Goal: Task Accomplishment & Management: Manage account settings

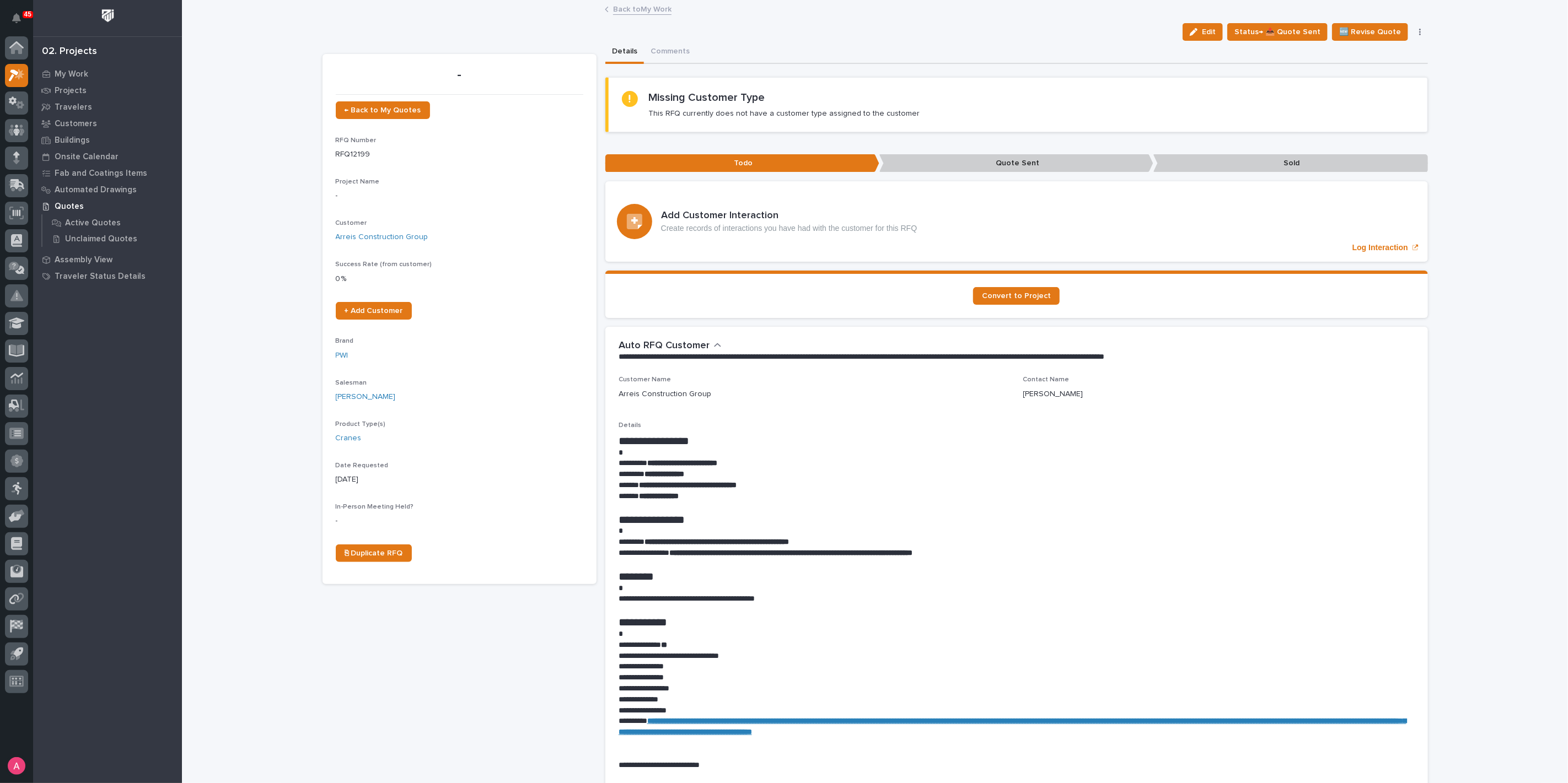
click at [259, 205] on div "Loading... Saving… Loading... Saving… | [DATE] | Arreis Construction Group Edit…" at bounding box center [875, 743] width 1386 height 1483
drag, startPoint x: 781, startPoint y: 485, endPoint x: 635, endPoint y: 487, distance: 146.0
click at [635, 487] on p "**********" at bounding box center [1017, 485] width 796 height 11
copy strong "**********"
drag, startPoint x: 1205, startPoint y: 32, endPoint x: 652, endPoint y: 229, distance: 587.0
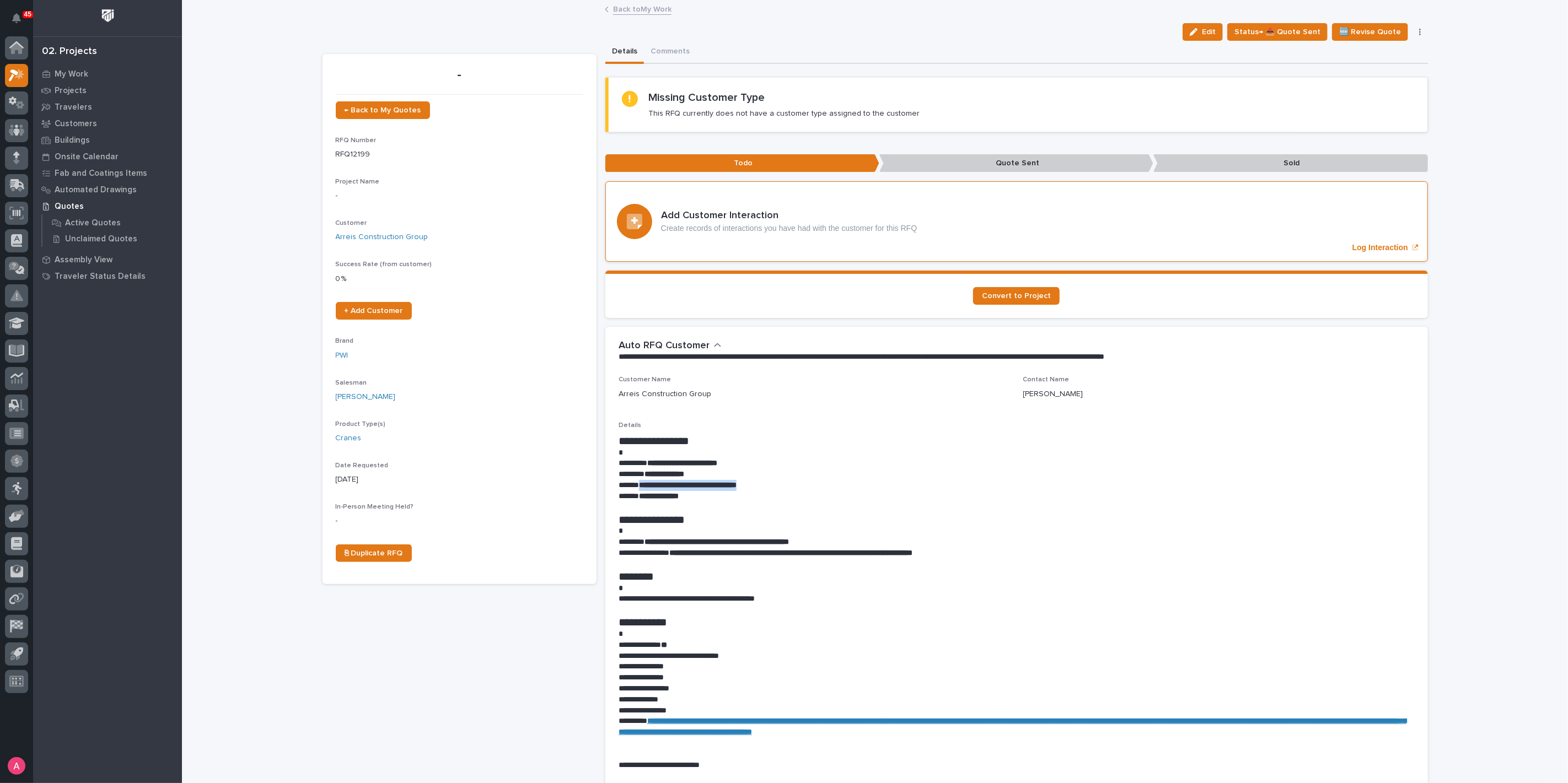
click at [1202, 32] on div "button" at bounding box center [1196, 32] width 12 height 8
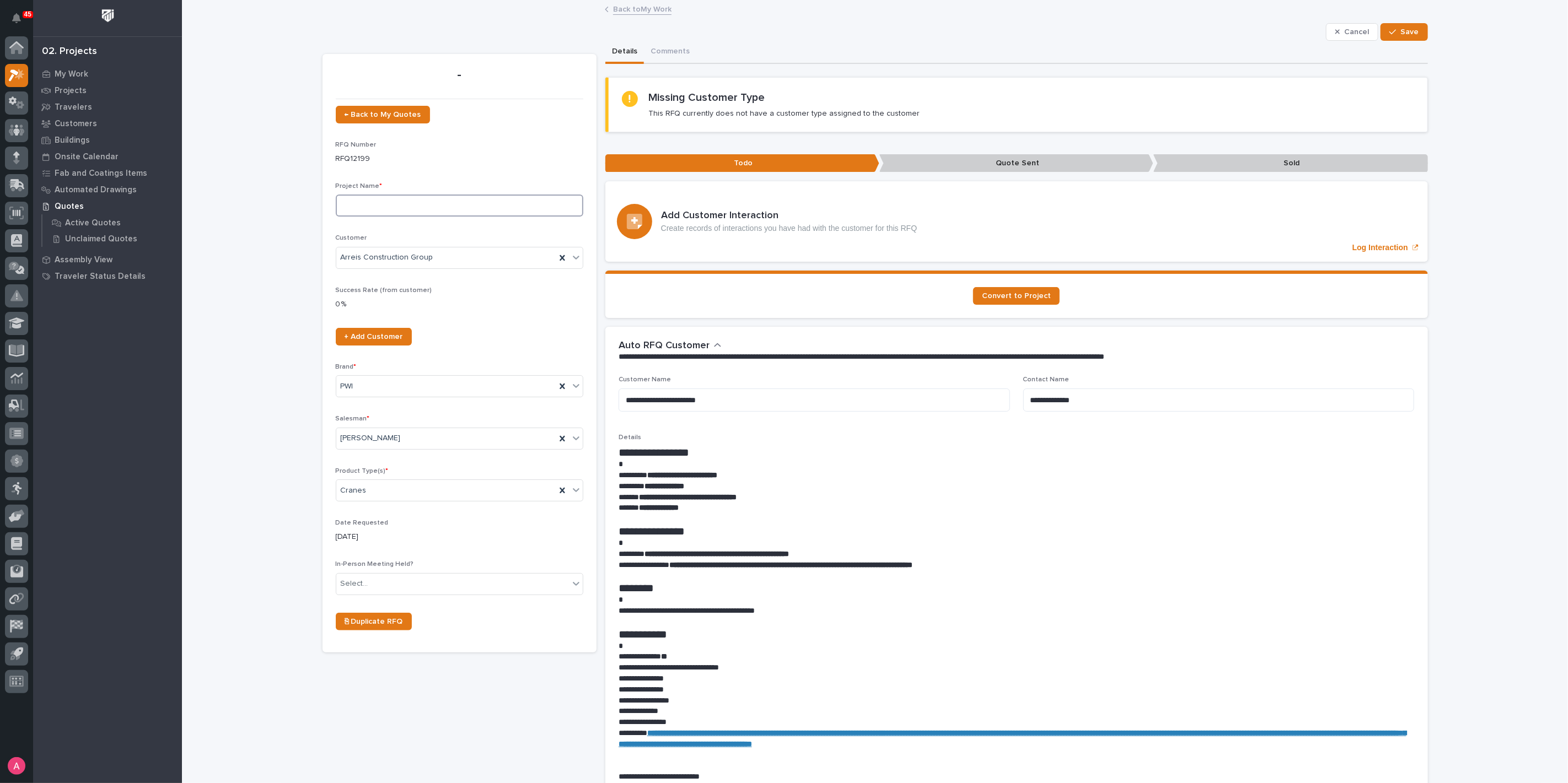
click at [391, 210] on input at bounding box center [460, 206] width 248 height 22
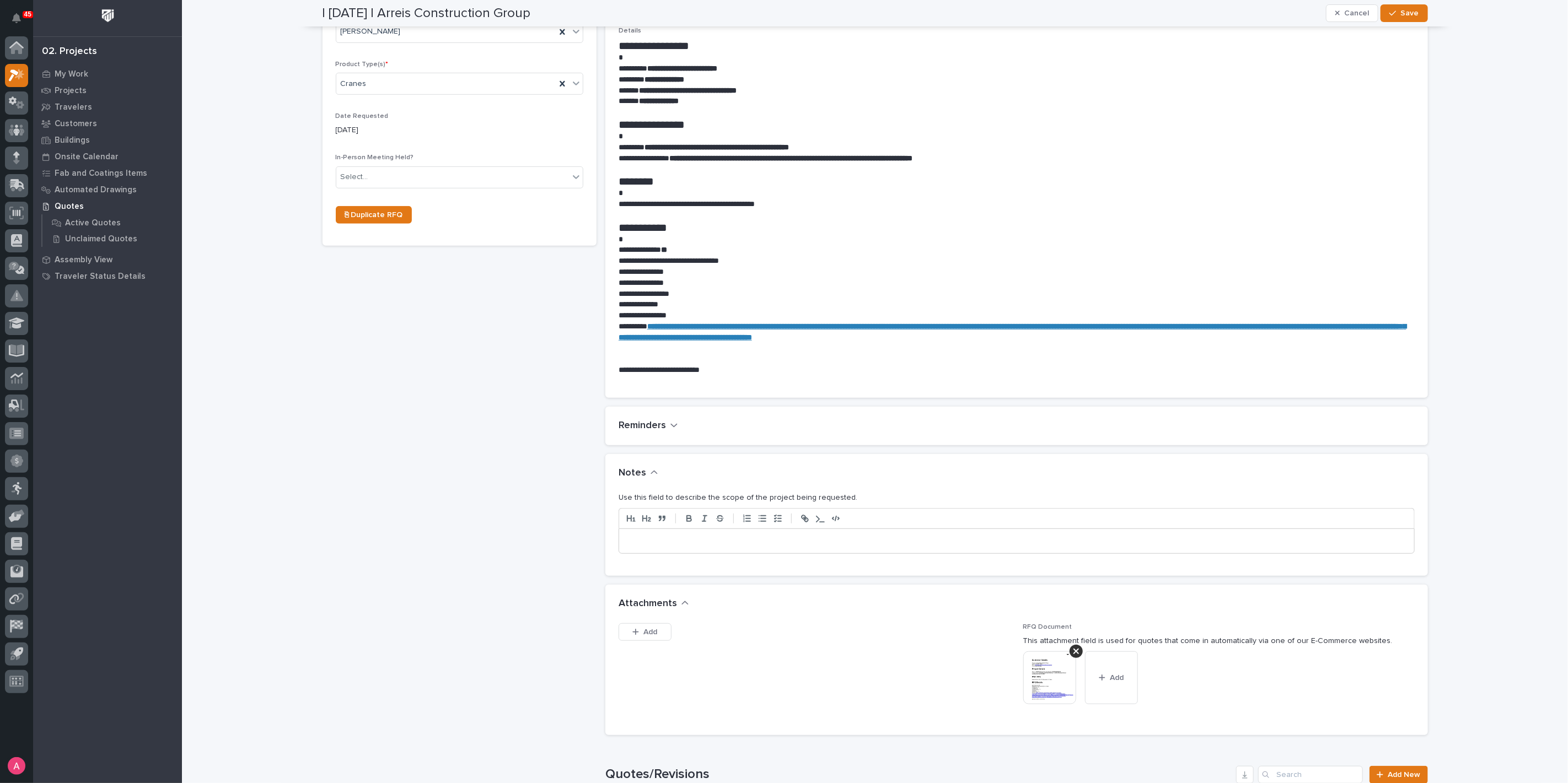
scroll to position [489, 0]
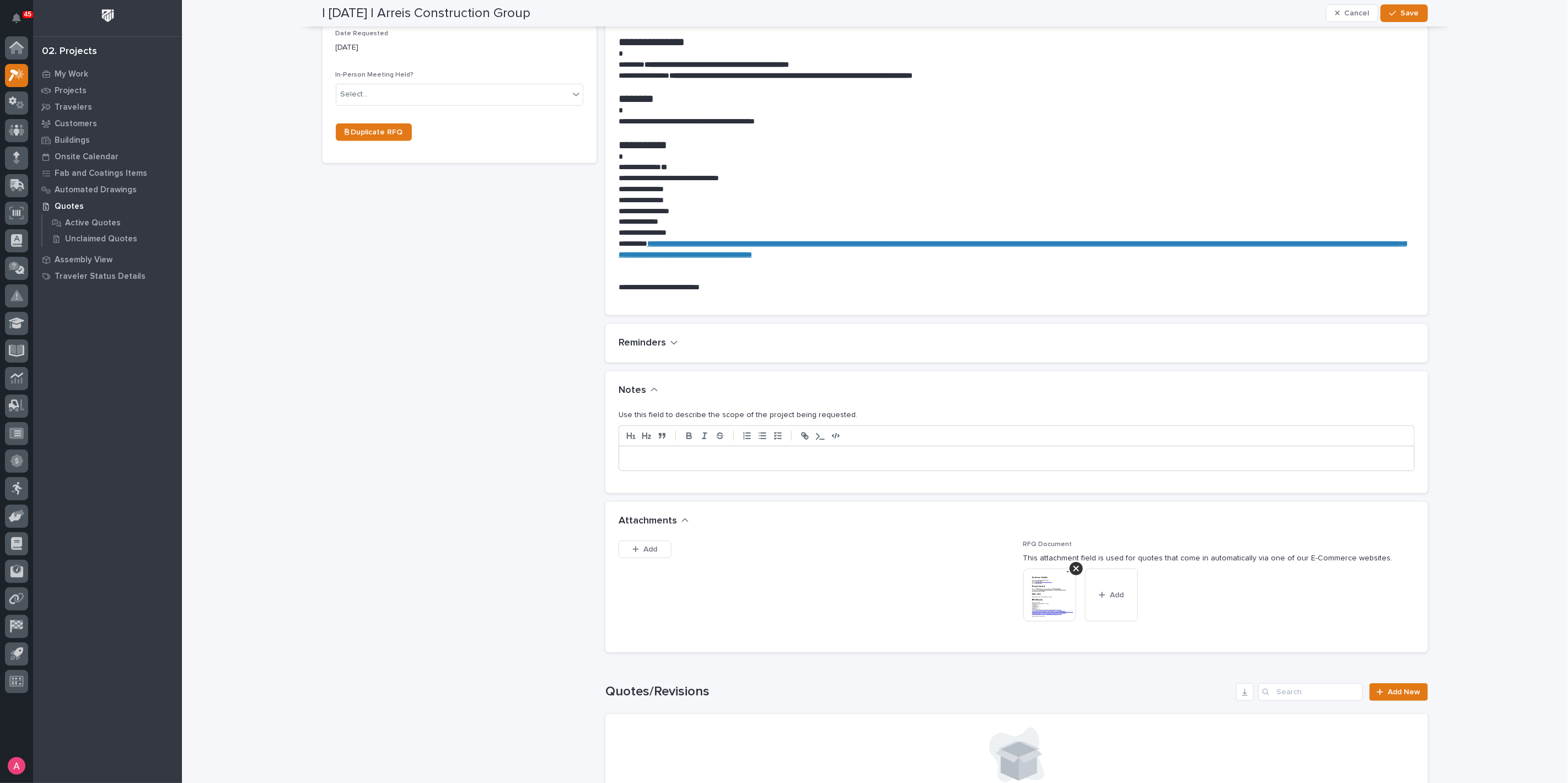
type input "???"
click at [744, 467] on div at bounding box center [1017, 459] width 795 height 24
click at [1418, 7] on button "Save" at bounding box center [1404, 13] width 47 height 18
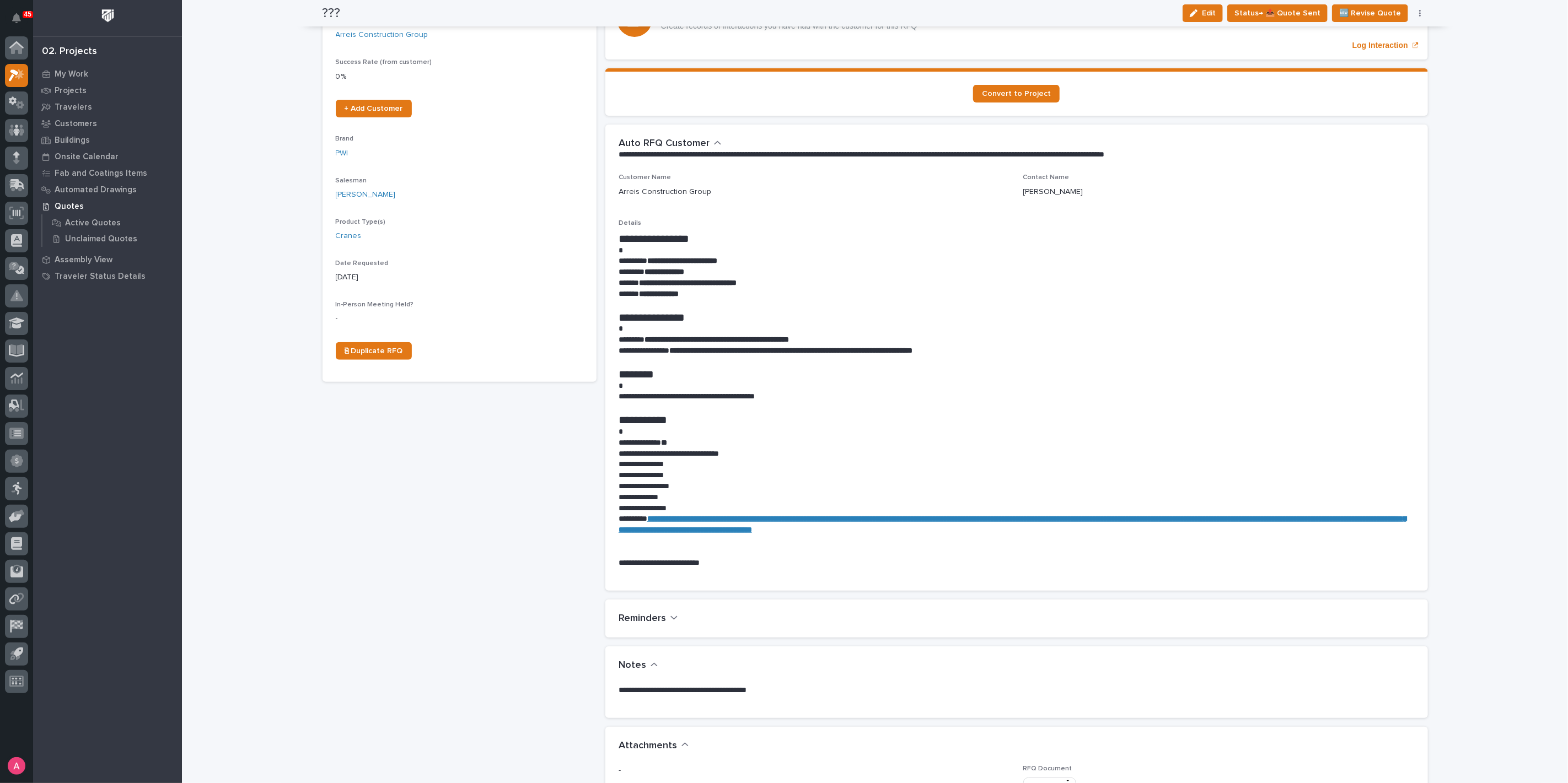
scroll to position [0, 0]
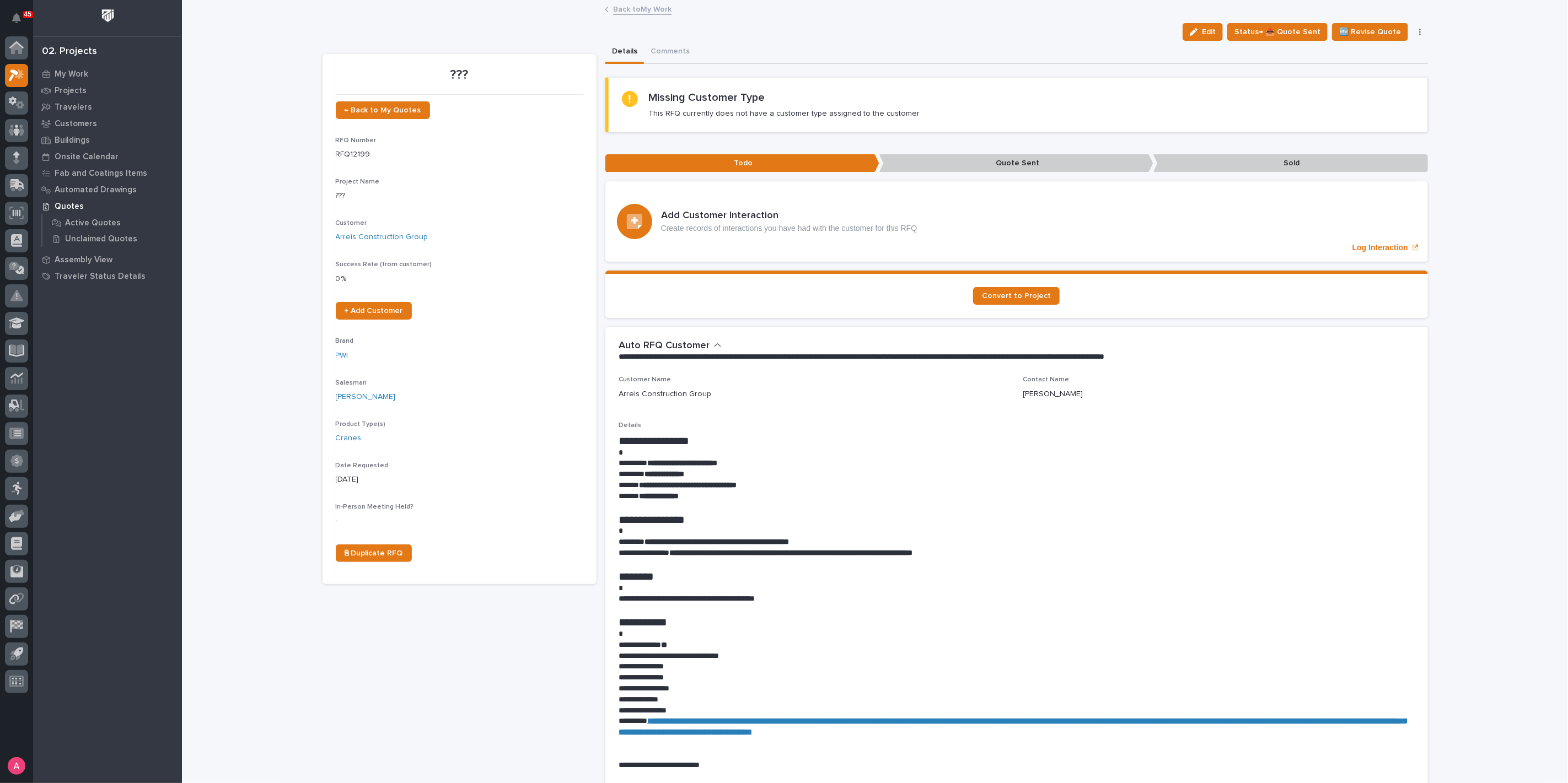
click at [624, 10] on link "Back to My Work" at bounding box center [642, 9] width 58 height 13
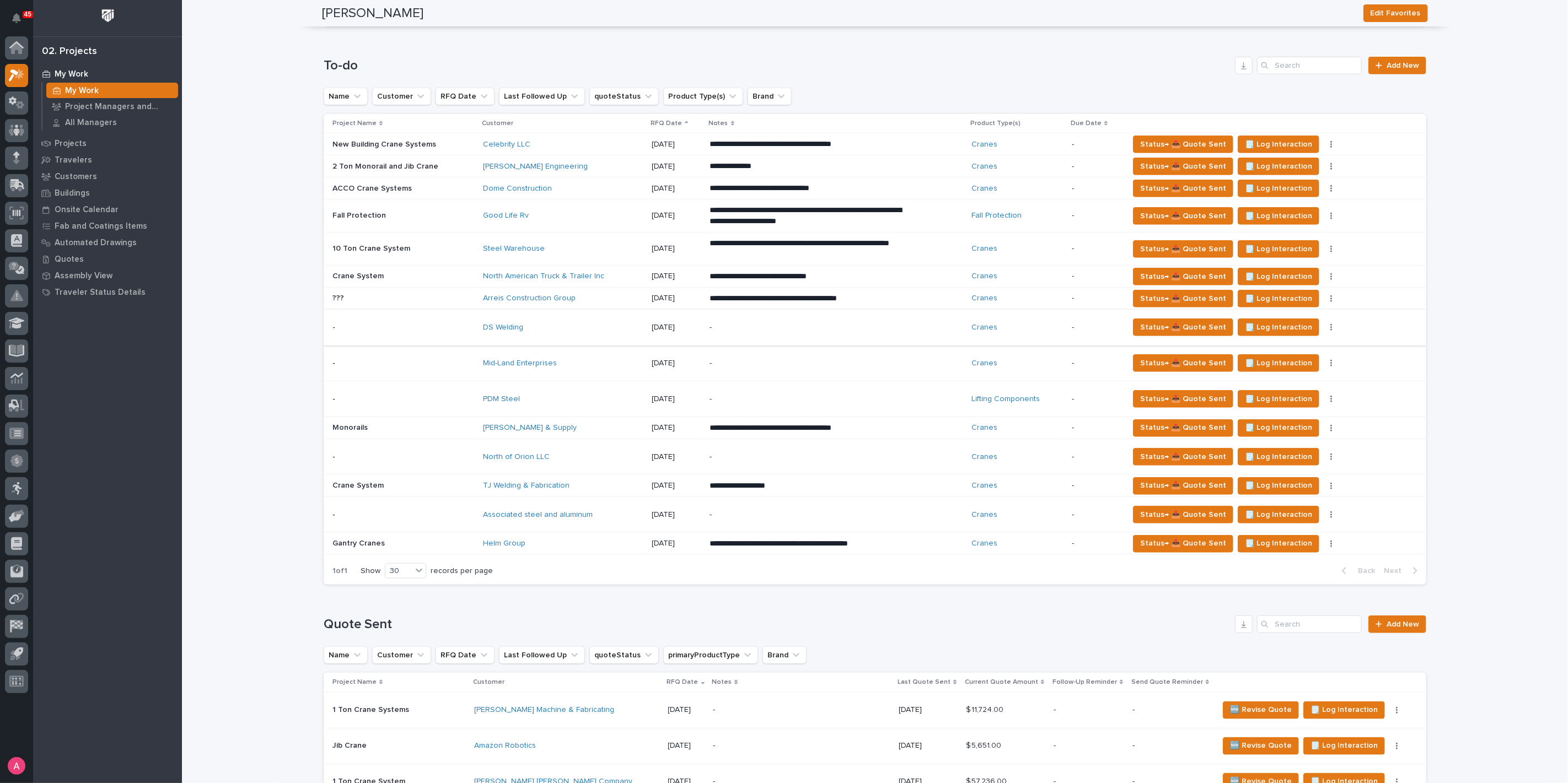
scroll to position [612, 0]
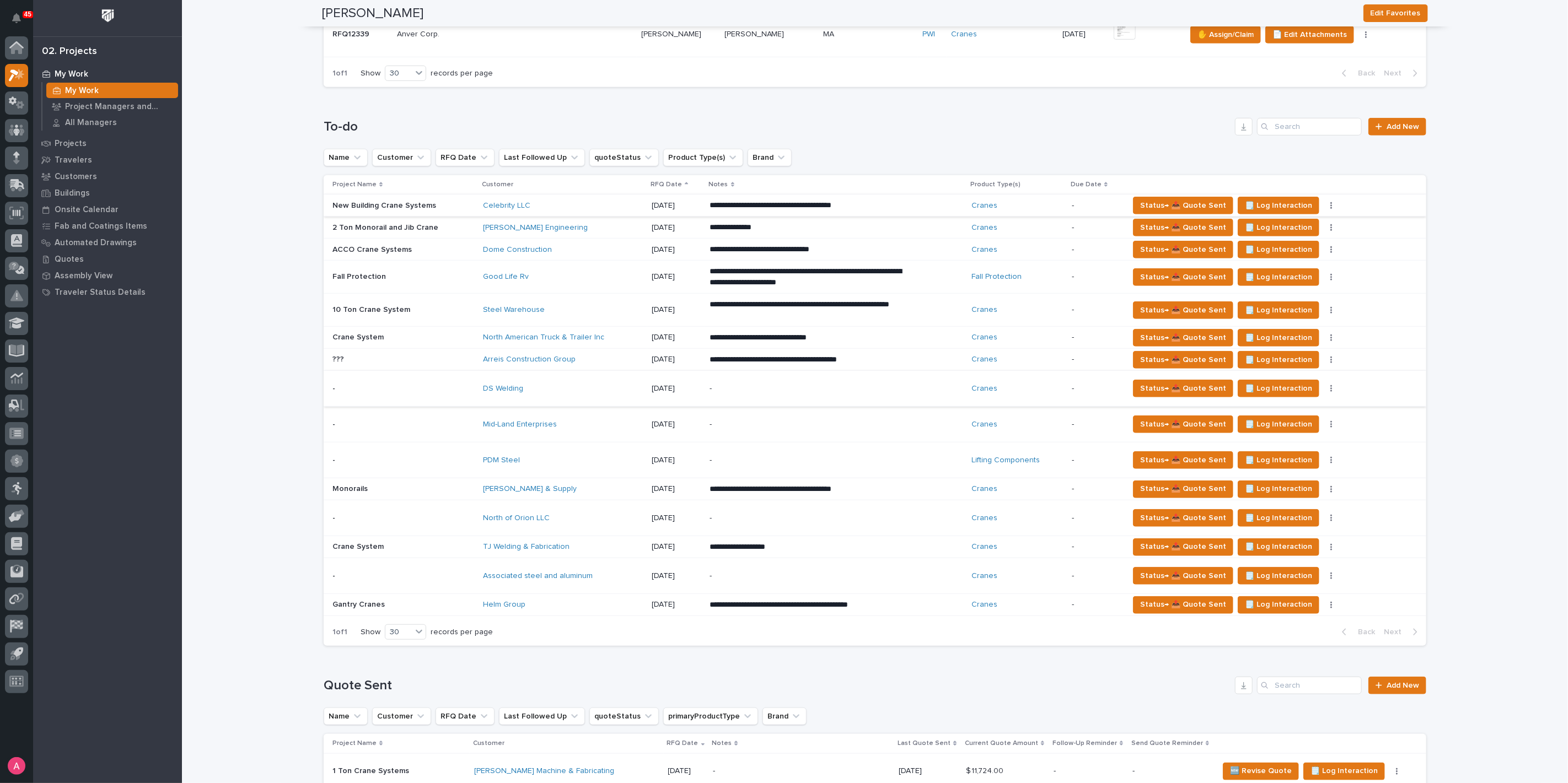
click at [1331, 202] on icon "button" at bounding box center [1332, 206] width 2 height 8
click at [1273, 262] on span "Status→ ⏳ Inactive" at bounding box center [1270, 263] width 68 height 13
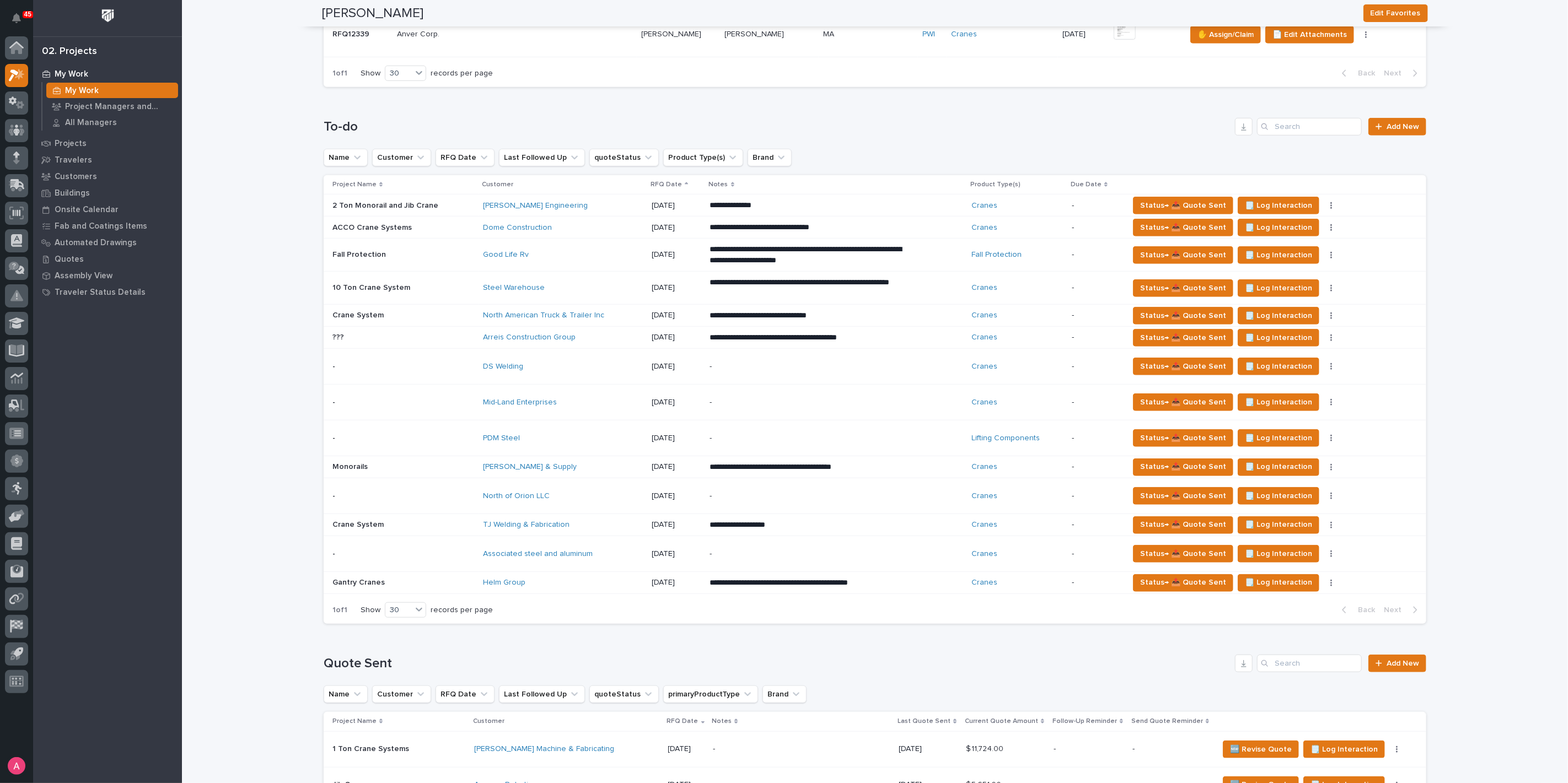
click at [744, 358] on div "-" at bounding box center [806, 366] width 193 height 25
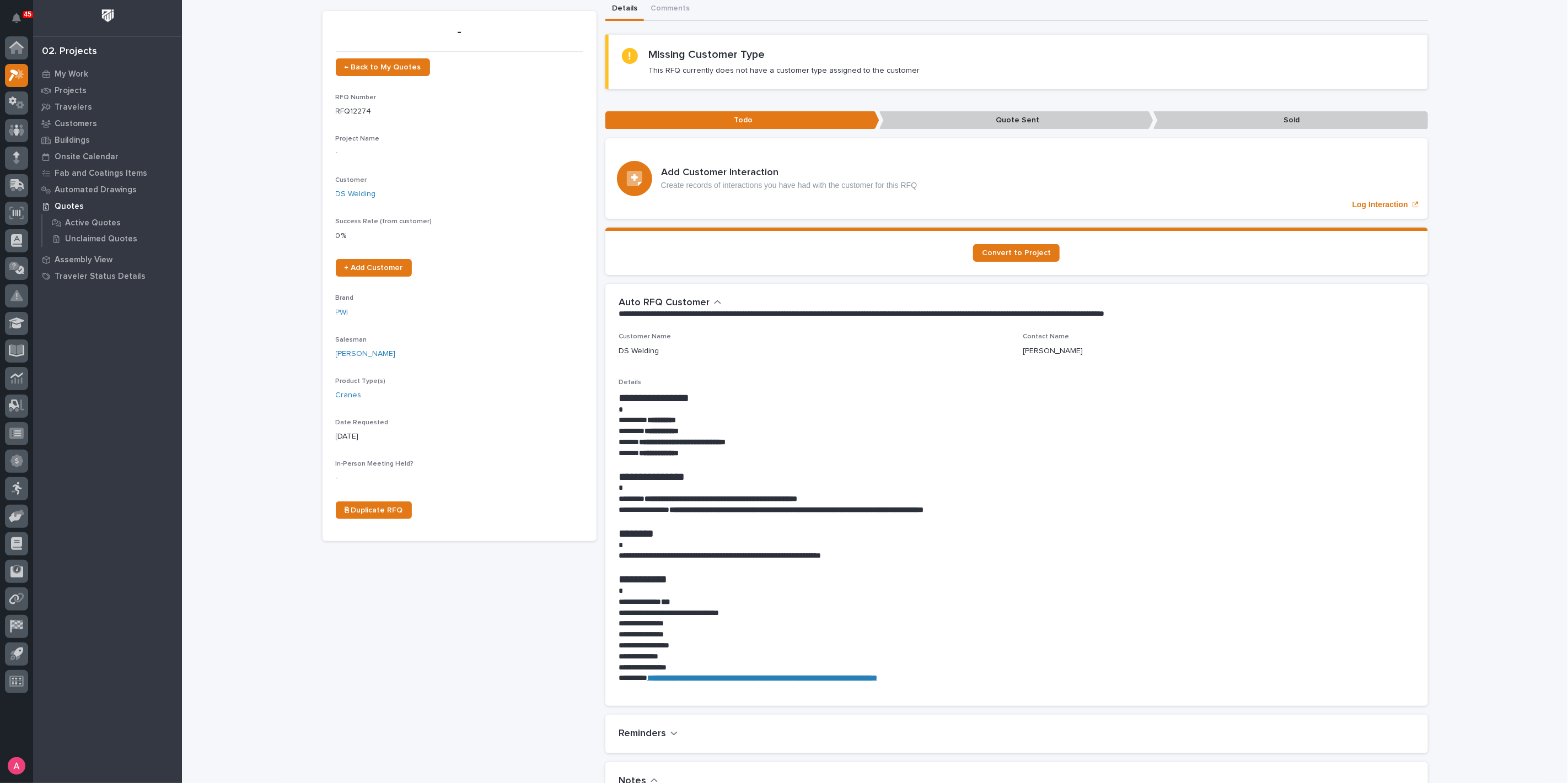
scroll to position [61, 0]
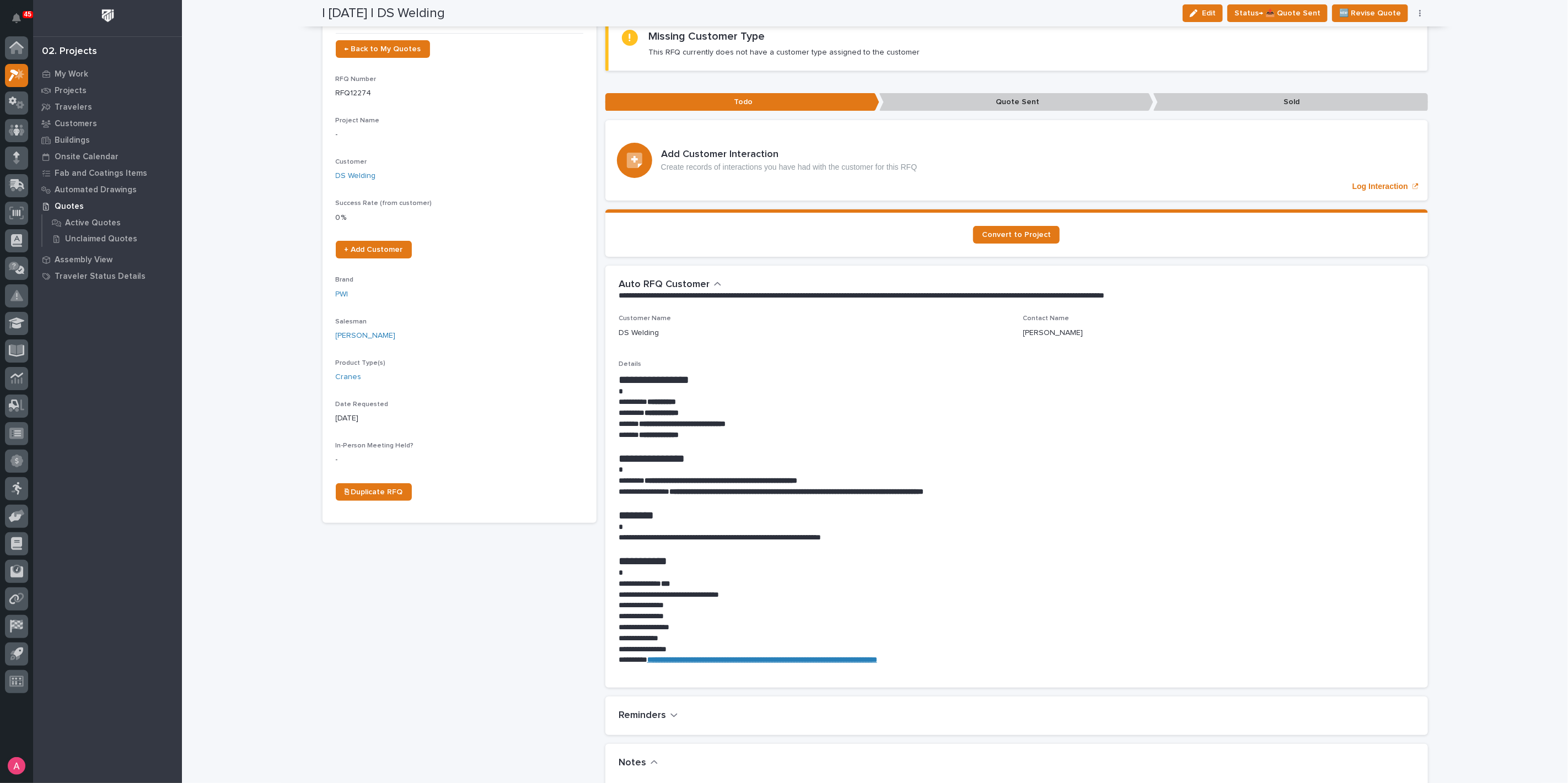
click at [775, 426] on p "**********" at bounding box center [1017, 424] width 796 height 11
click at [765, 423] on p "**********" at bounding box center [1017, 424] width 796 height 11
click at [755, 422] on p "**********" at bounding box center [1017, 424] width 796 height 11
drag, startPoint x: 752, startPoint y: 422, endPoint x: 636, endPoint y: 426, distance: 116.1
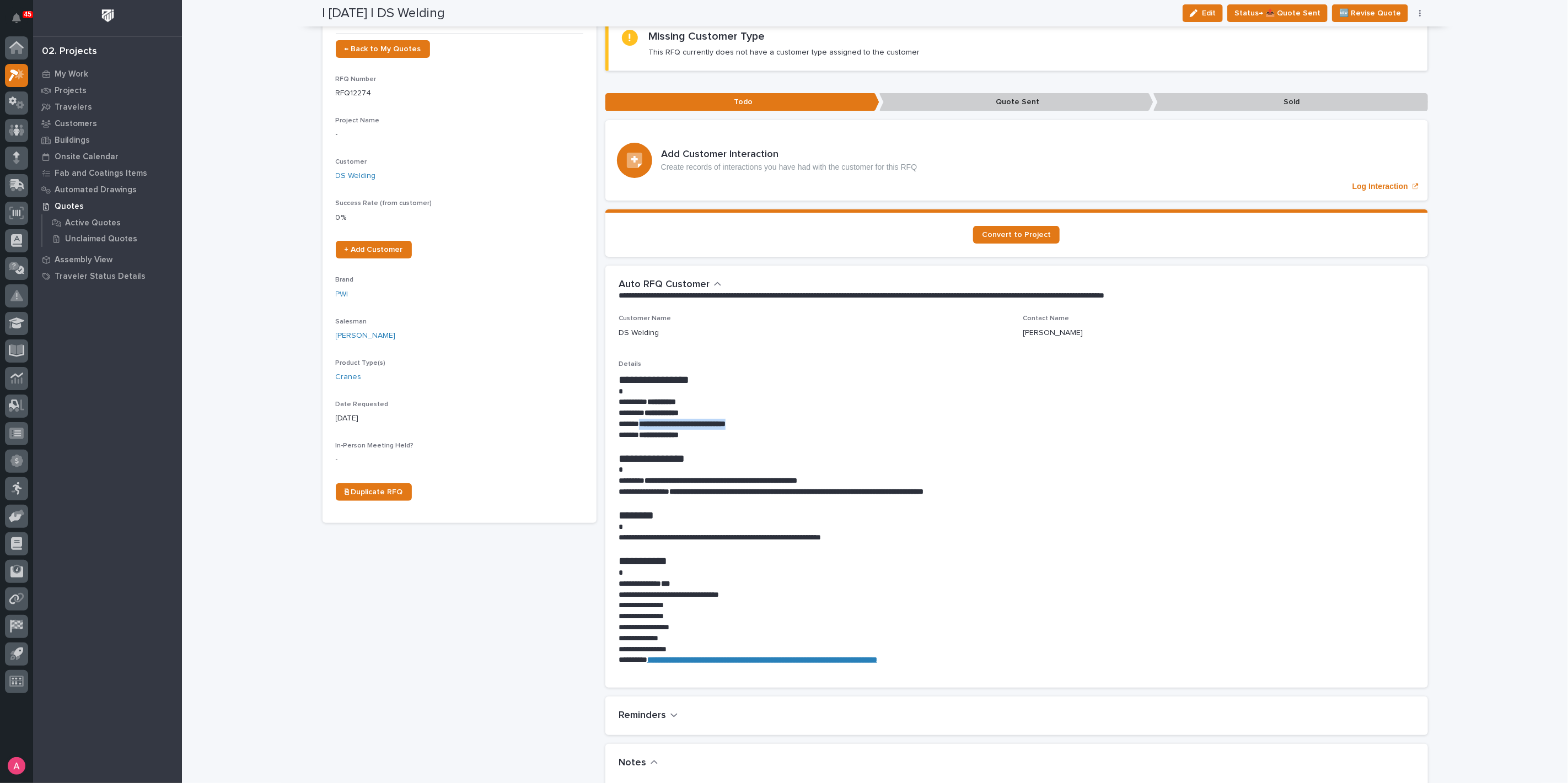
click at [636, 426] on p "**********" at bounding box center [1017, 424] width 796 height 11
copy strong "**********"
click at [1197, 11] on icon "button" at bounding box center [1194, 13] width 8 height 8
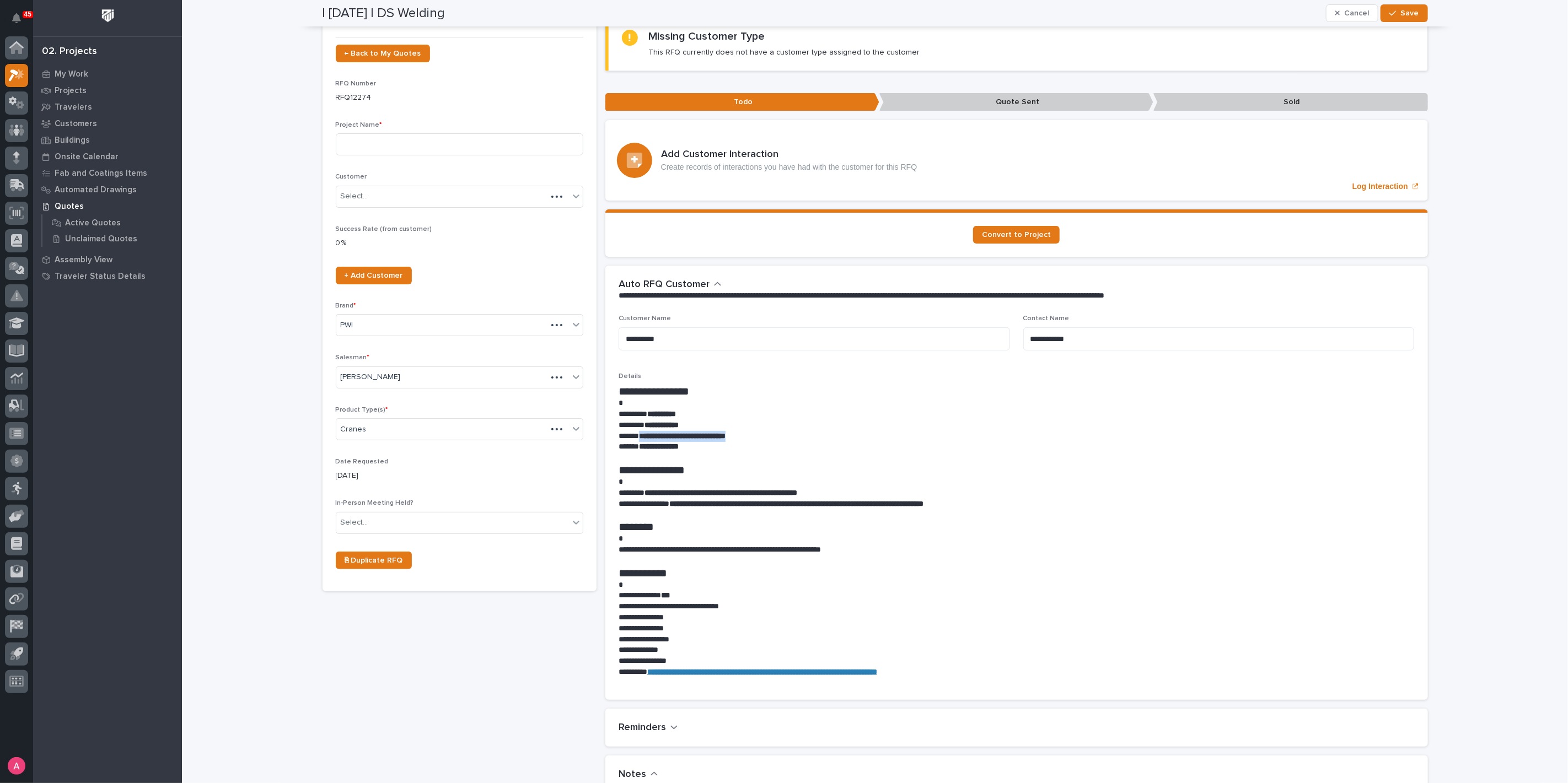
scroll to position [106, 0]
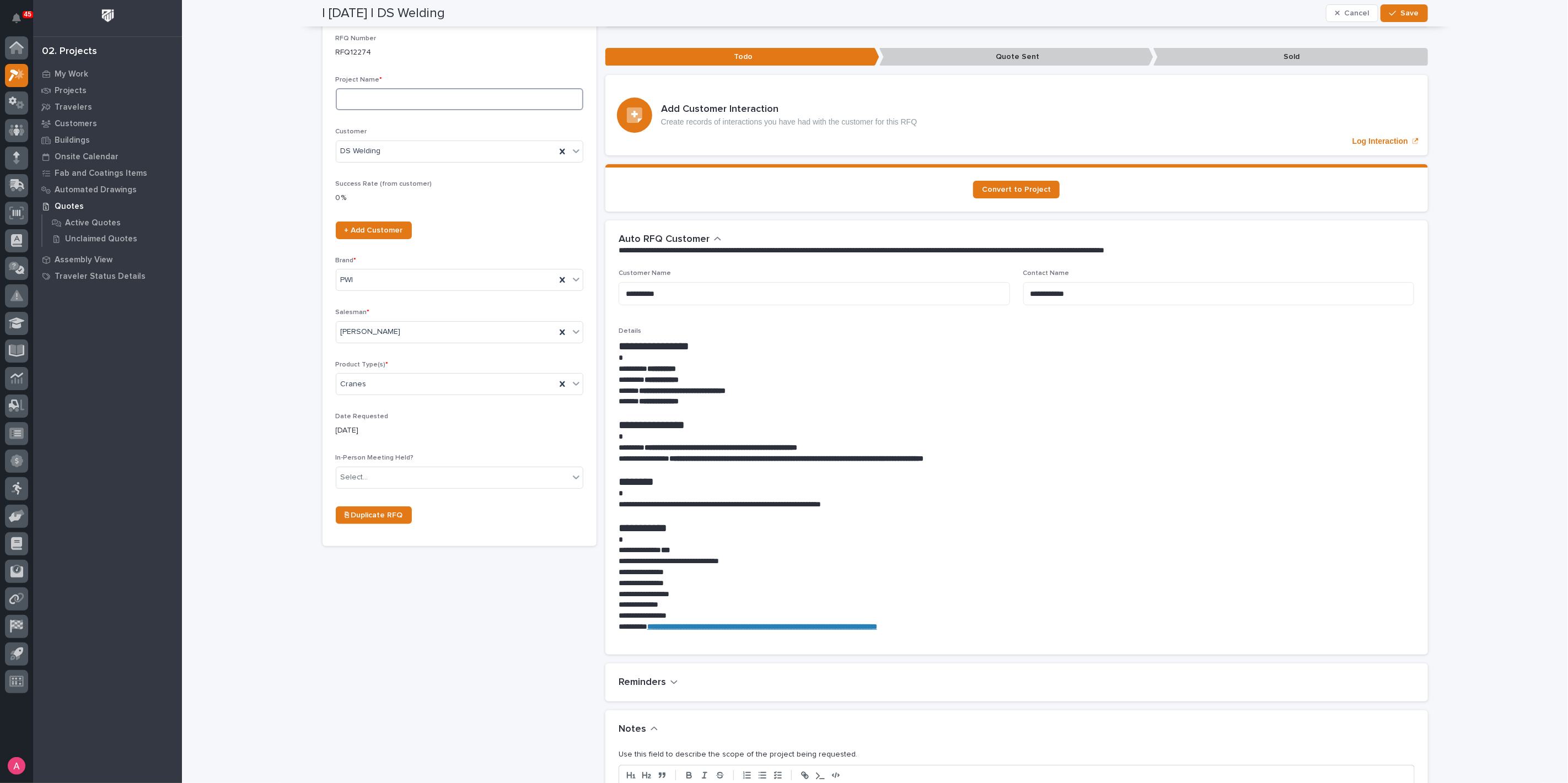
click at [395, 92] on input at bounding box center [460, 99] width 248 height 22
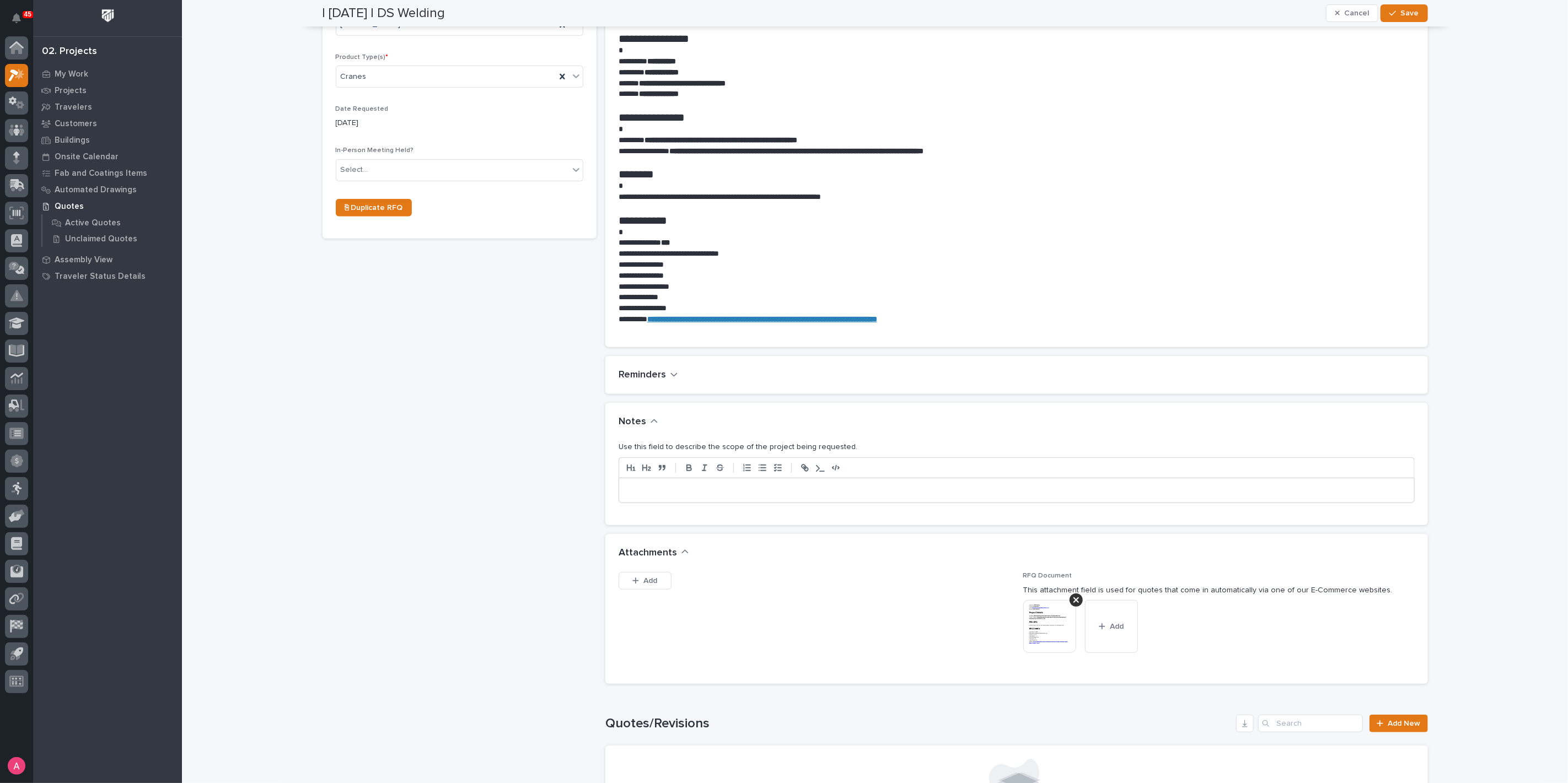
scroll to position [474, 0]
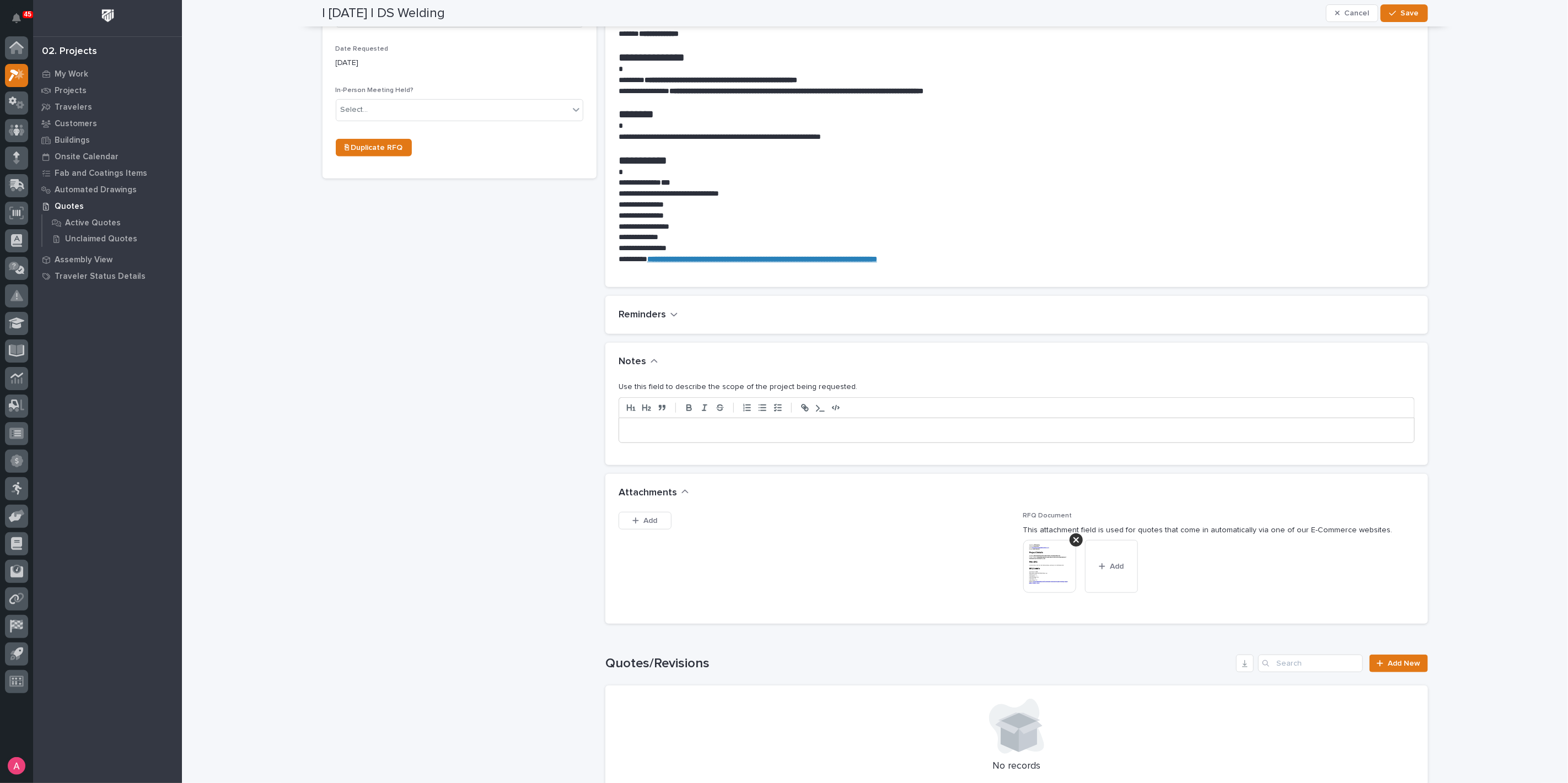
type input "New Crane System"
click at [754, 423] on div at bounding box center [1017, 430] width 795 height 24
click at [1408, 12] on span "Save" at bounding box center [1410, 13] width 18 height 10
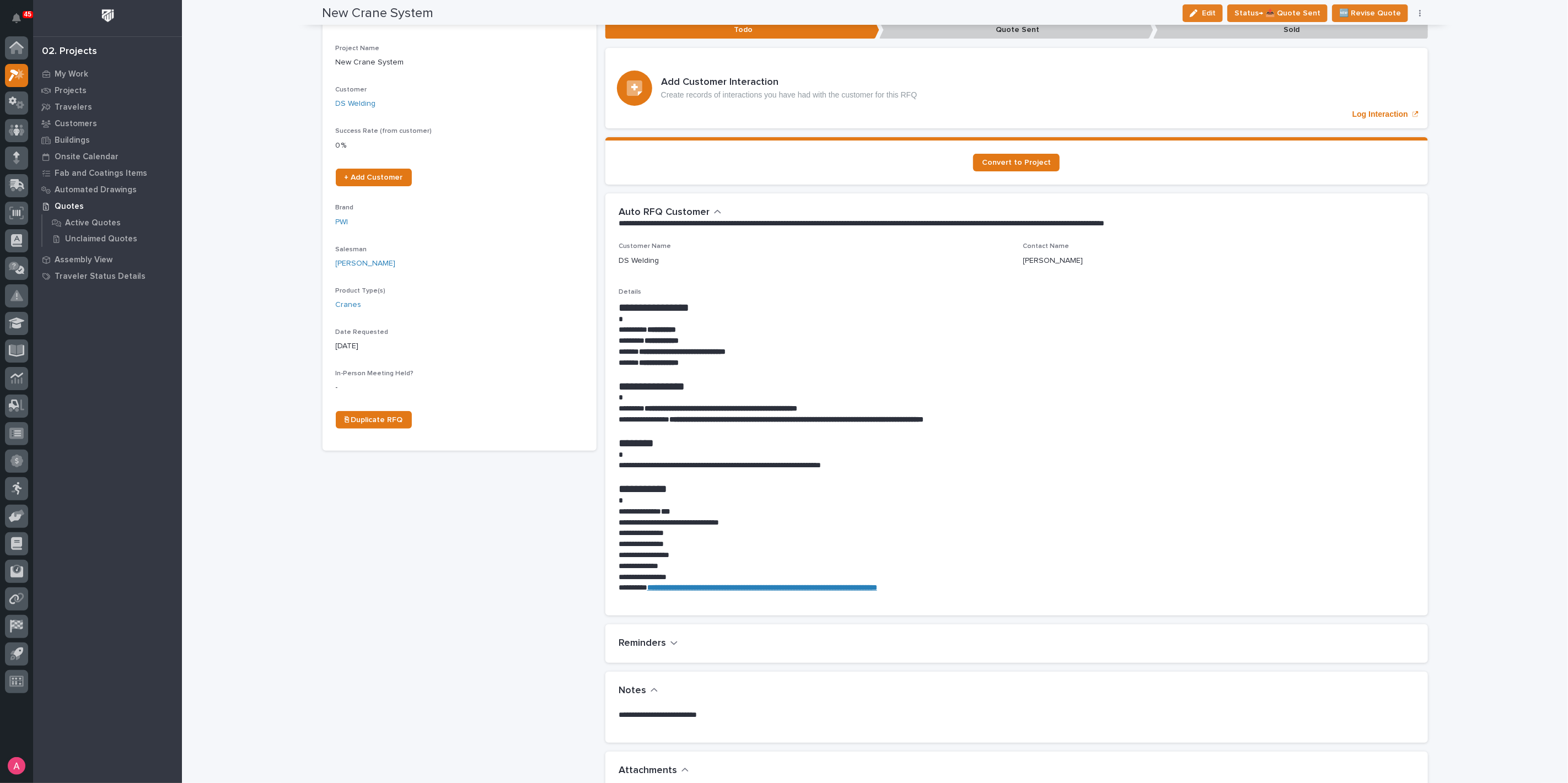
scroll to position [0, 0]
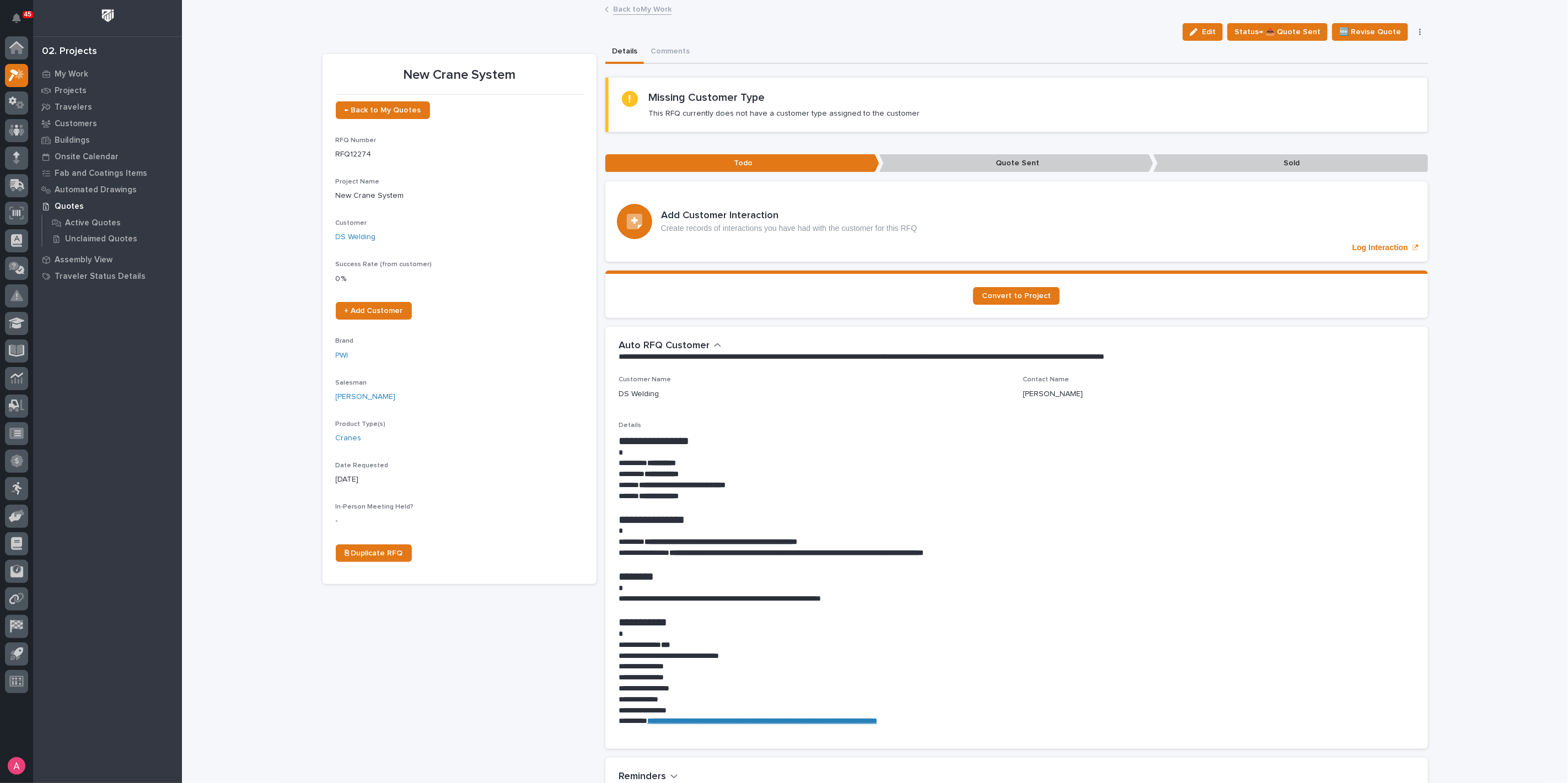
click at [627, 12] on link "Back to My Work" at bounding box center [642, 9] width 58 height 13
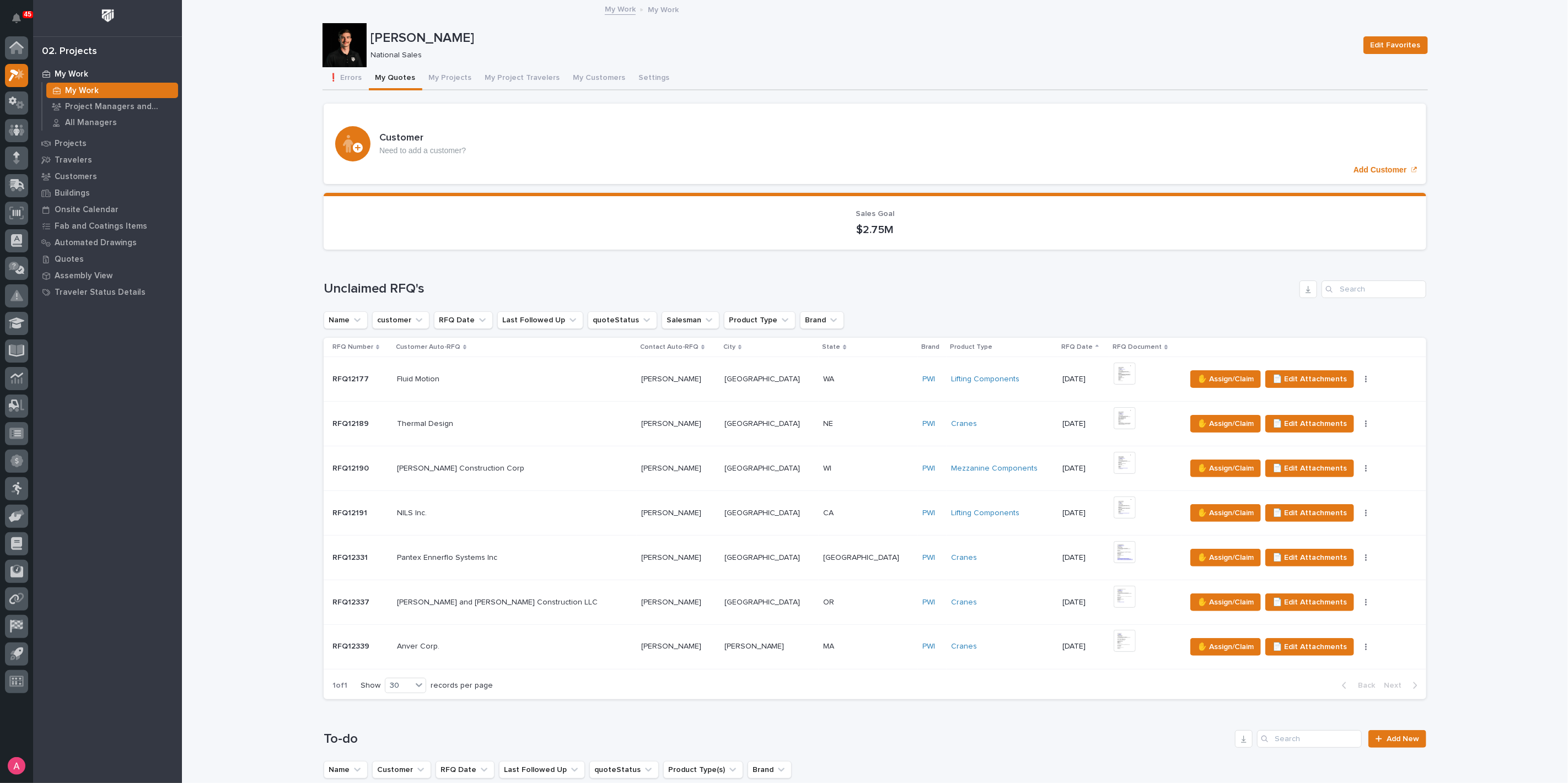
scroll to position [489, 0]
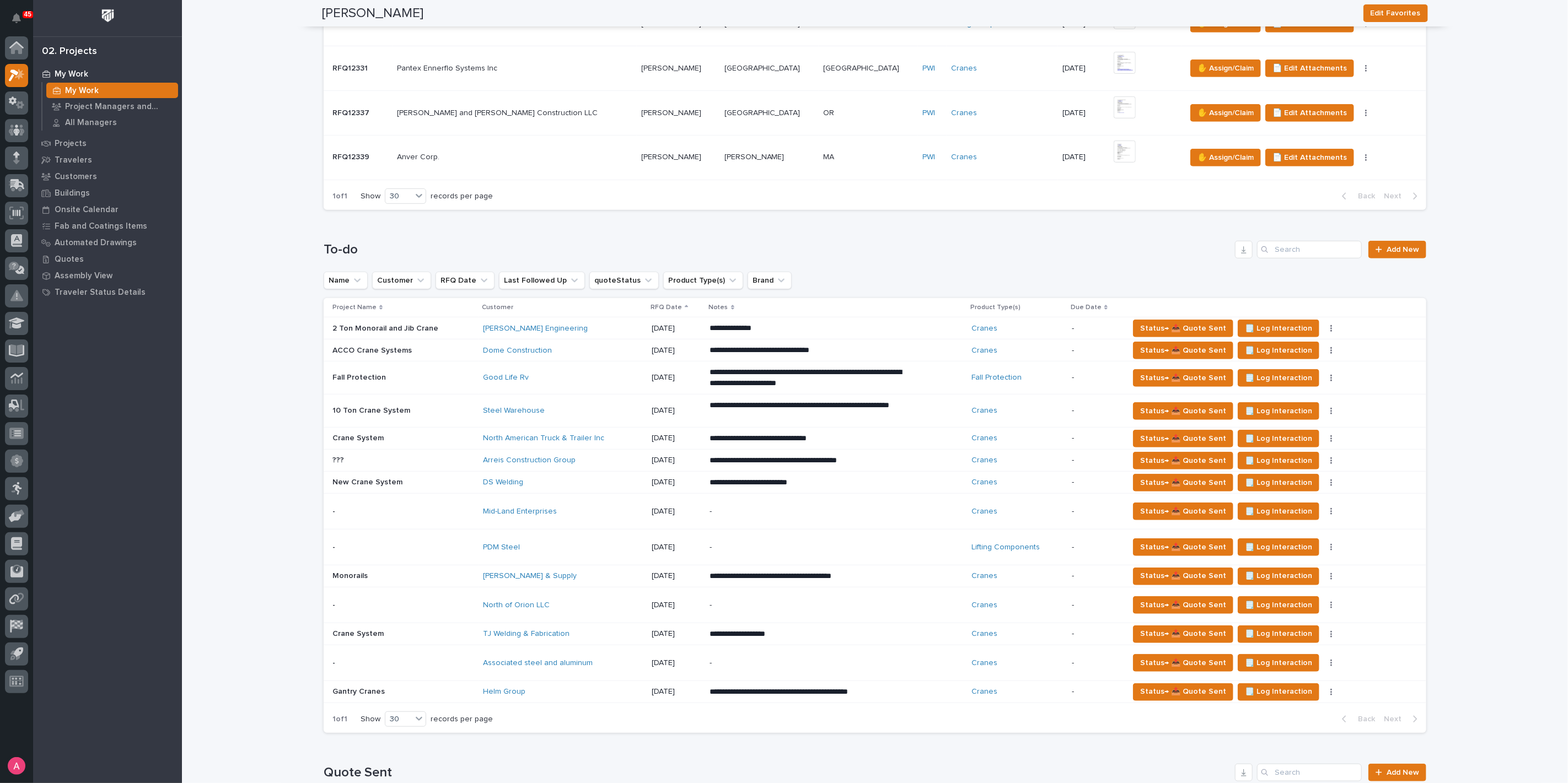
click at [597, 498] on td "Mid-Land Enterprises" at bounding box center [563, 512] width 169 height 36
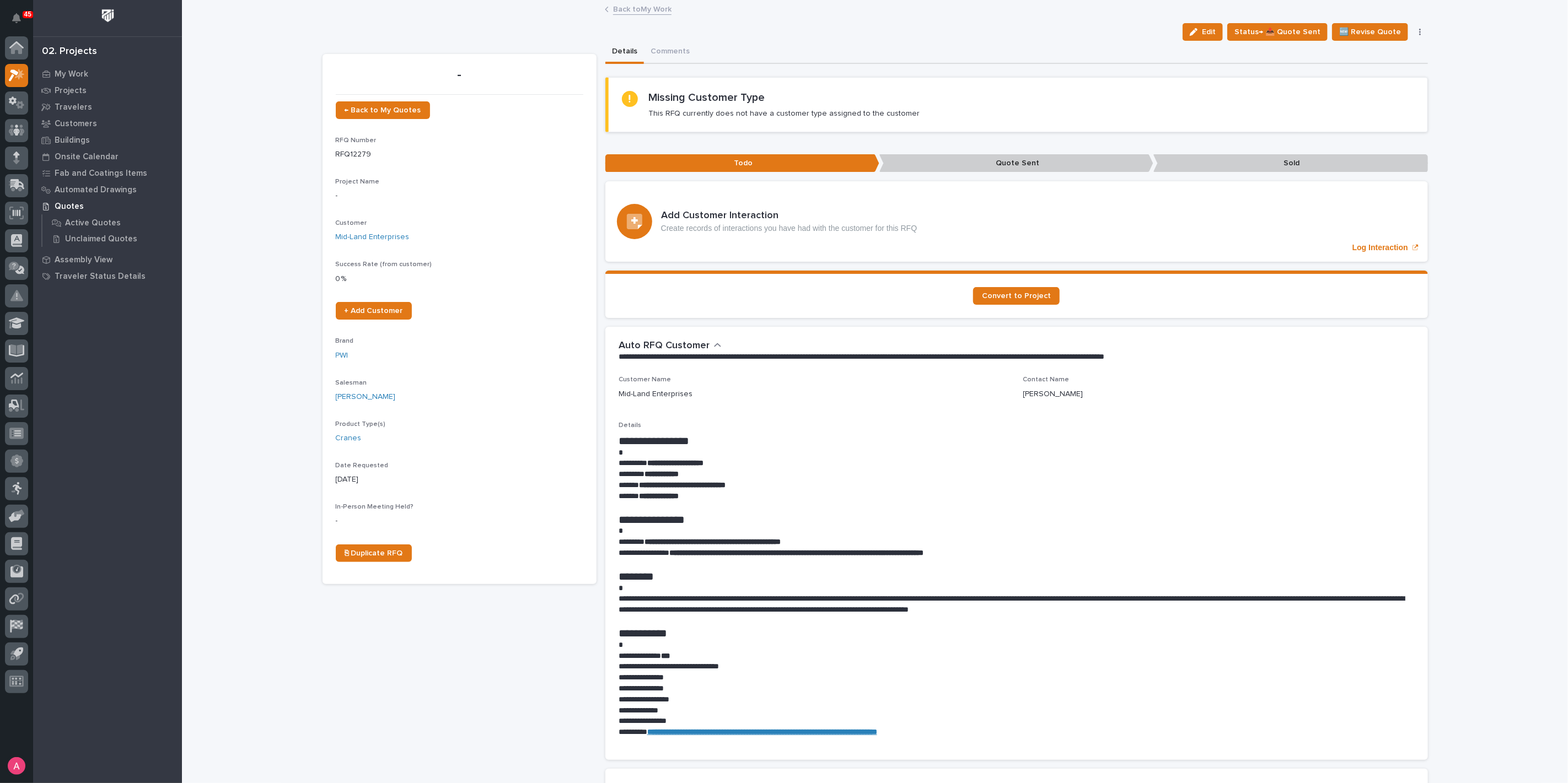
scroll to position [306, 0]
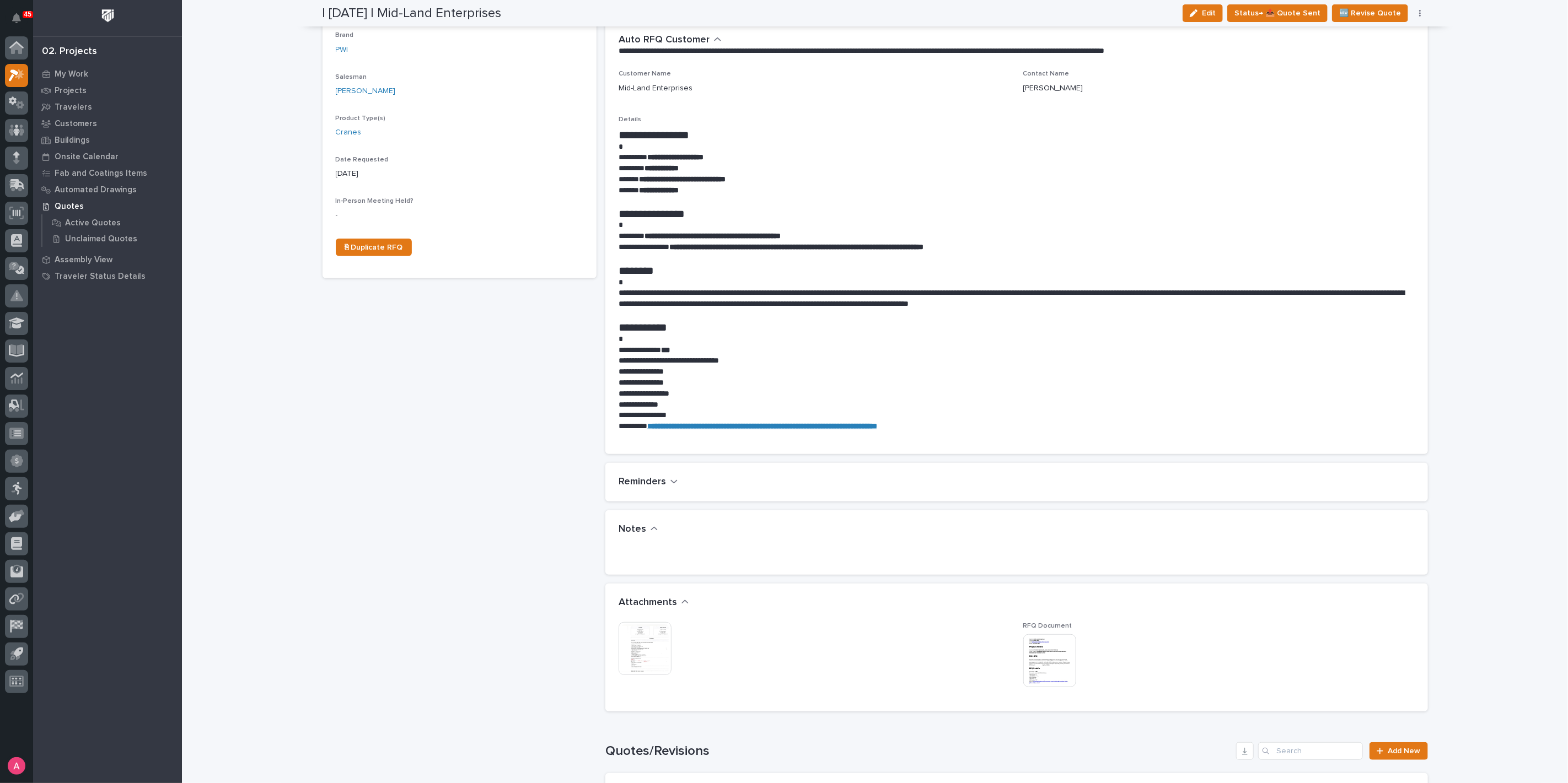
click at [641, 641] on img at bounding box center [645, 649] width 53 height 53
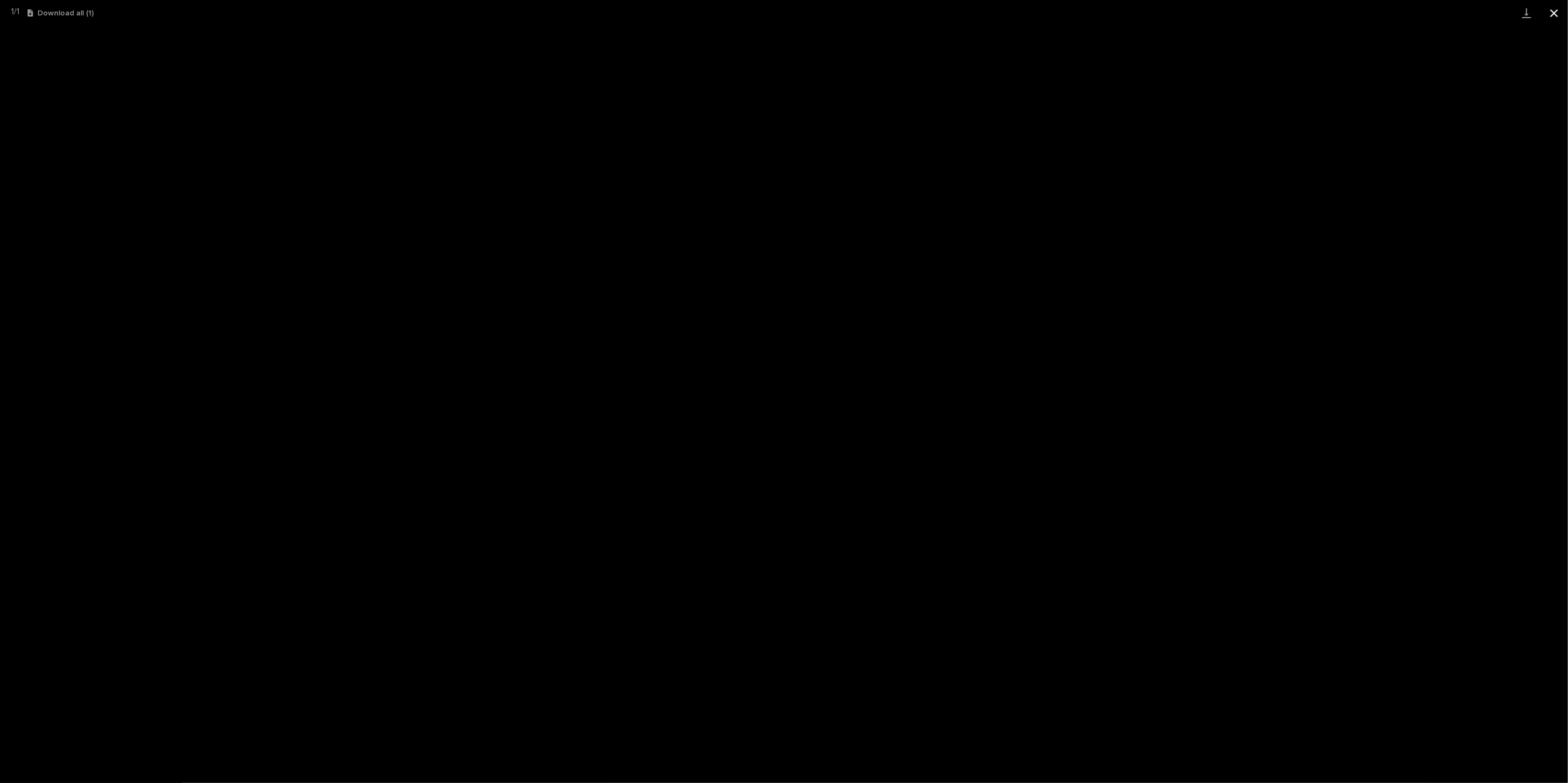
click at [1556, 15] on button "Close gallery" at bounding box center [1554, 13] width 27 height 26
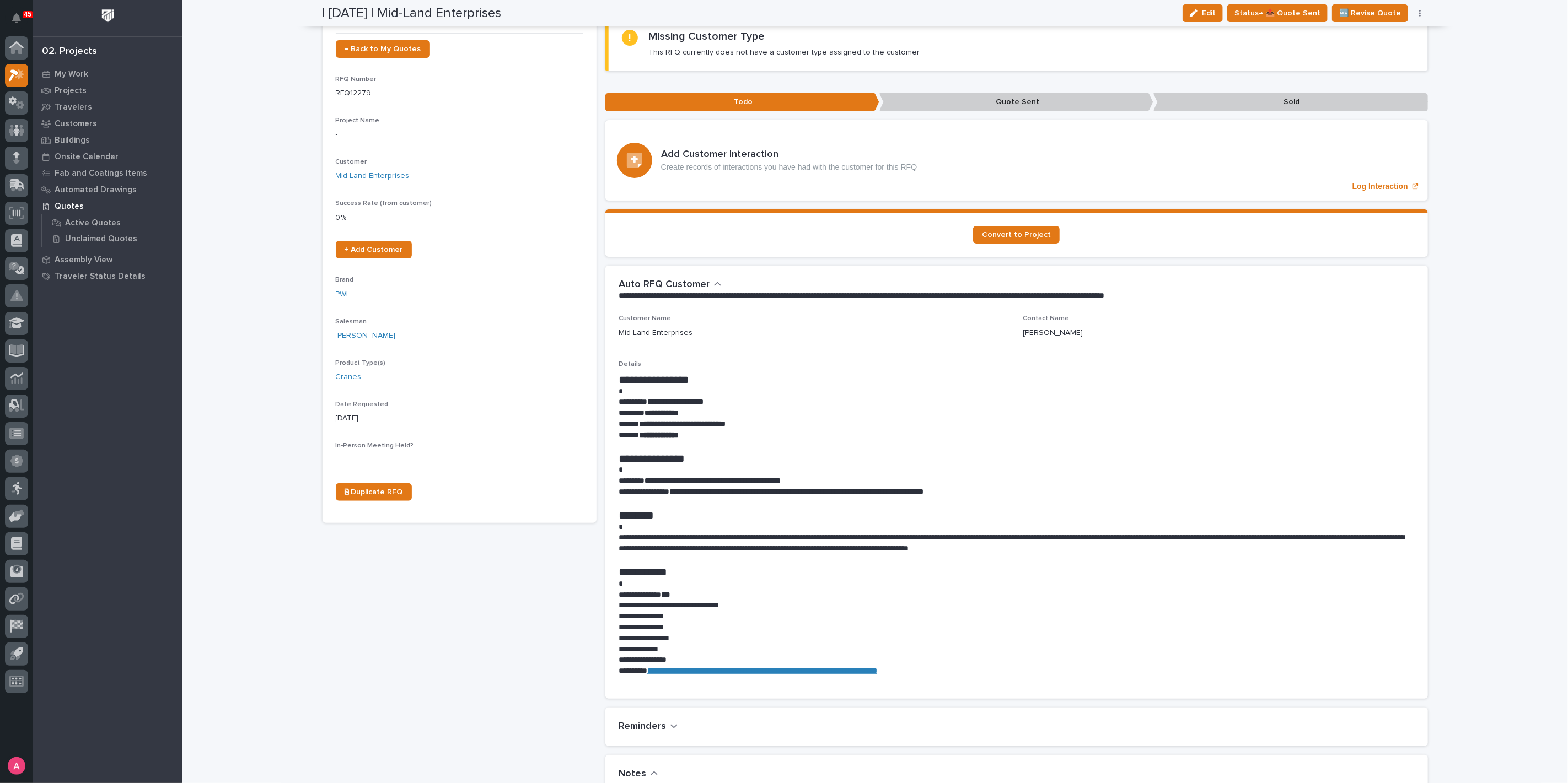
scroll to position [122, 0]
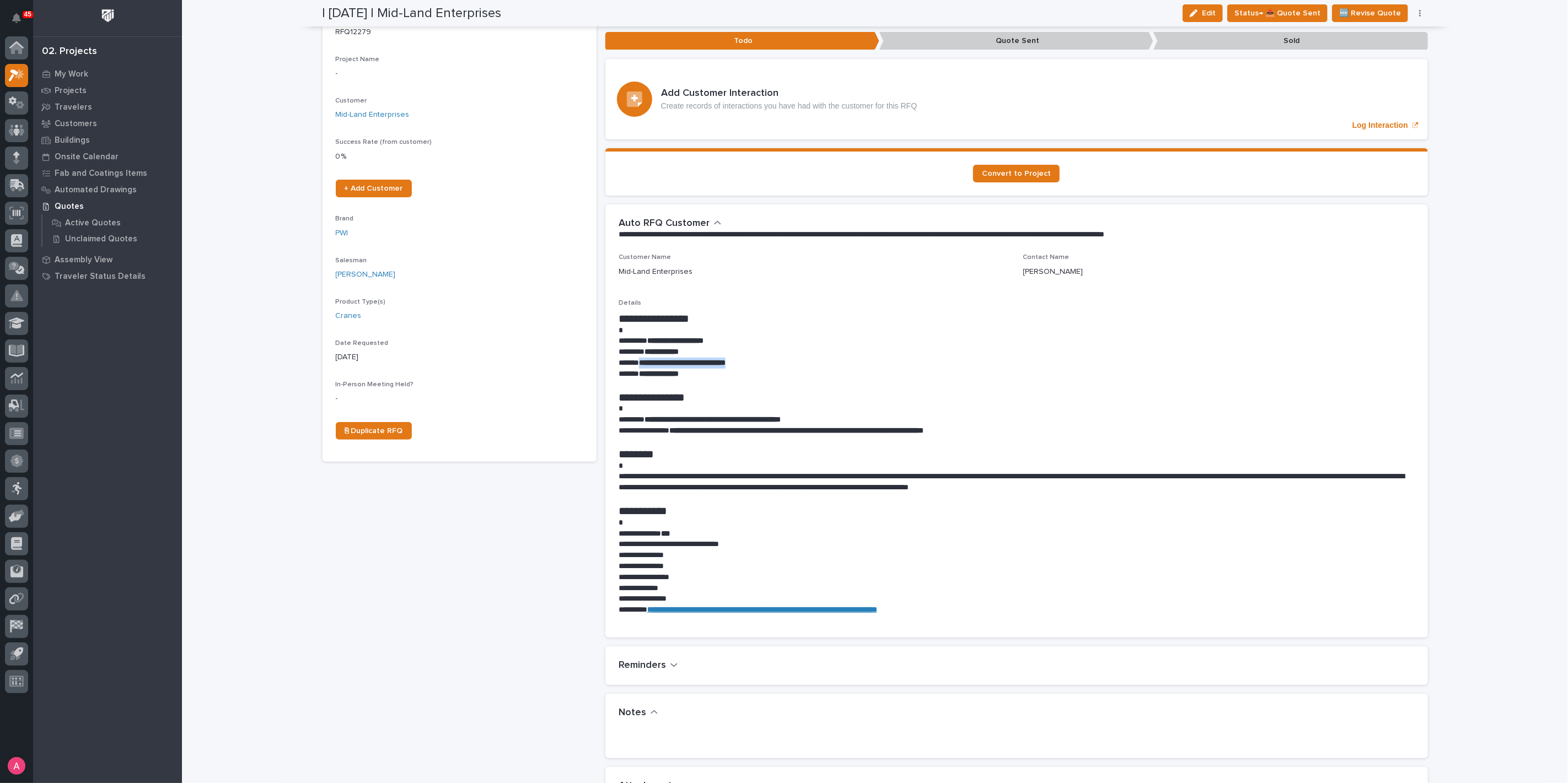
drag, startPoint x: 767, startPoint y: 360, endPoint x: 636, endPoint y: 364, distance: 131.1
click at [636, 364] on p "**********" at bounding box center [1017, 363] width 796 height 11
copy strong "**********"
drag, startPoint x: 1200, startPoint y: 9, endPoint x: 1026, endPoint y: 50, distance: 178.8
click at [1197, 9] on icon "button" at bounding box center [1194, 13] width 8 height 8
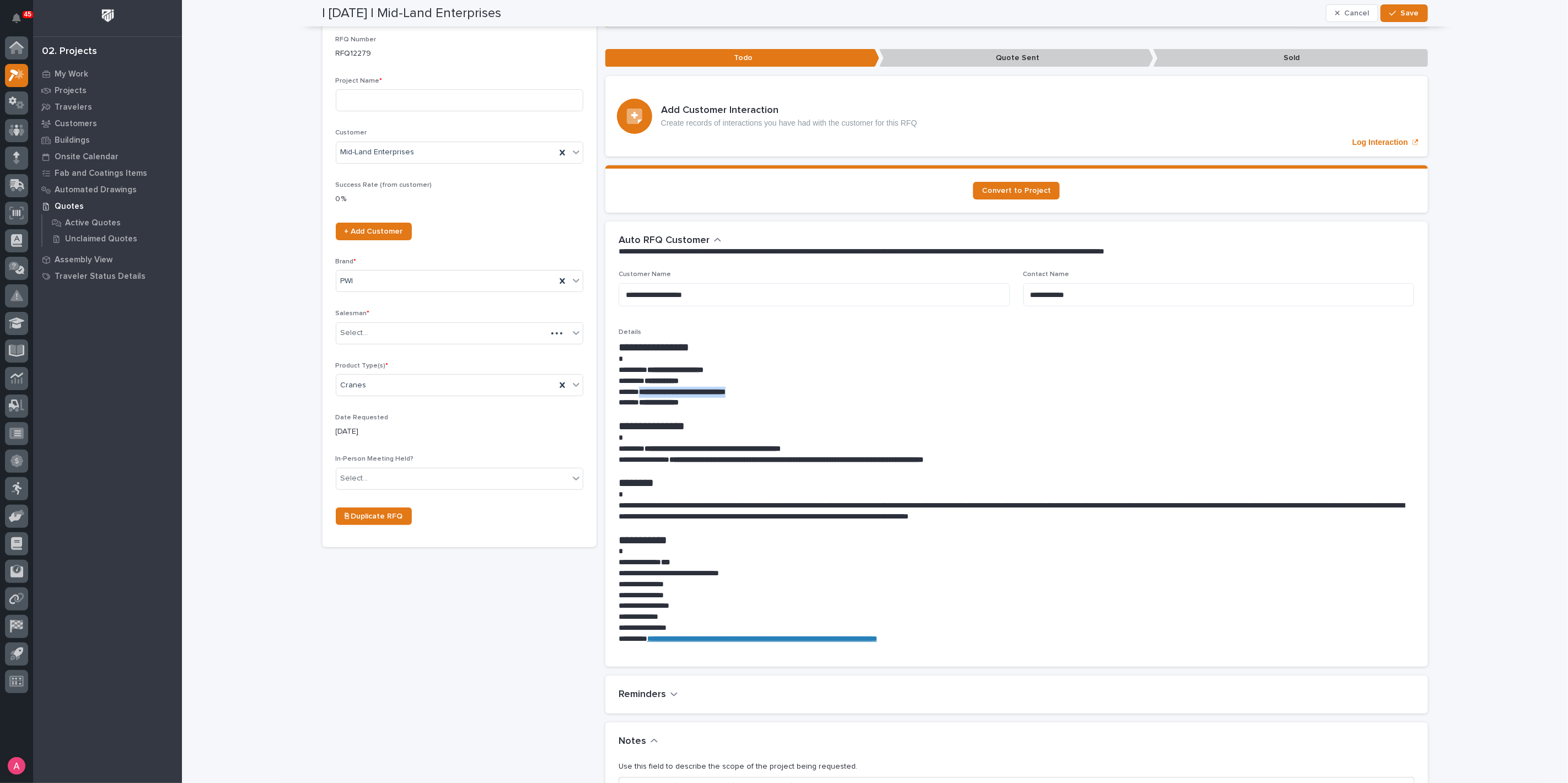
scroll to position [45, 0]
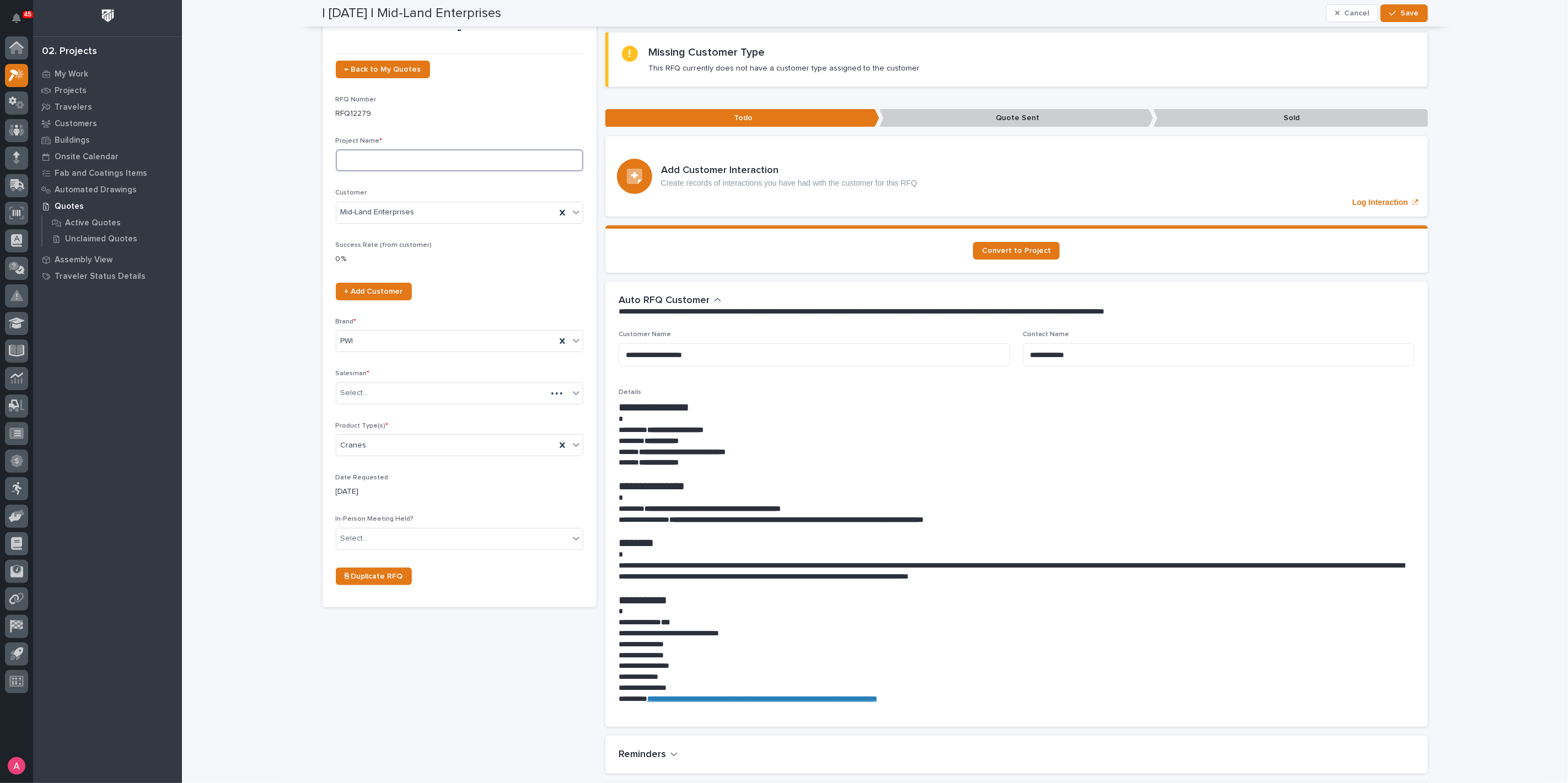
click at [404, 165] on input at bounding box center [460, 160] width 248 height 22
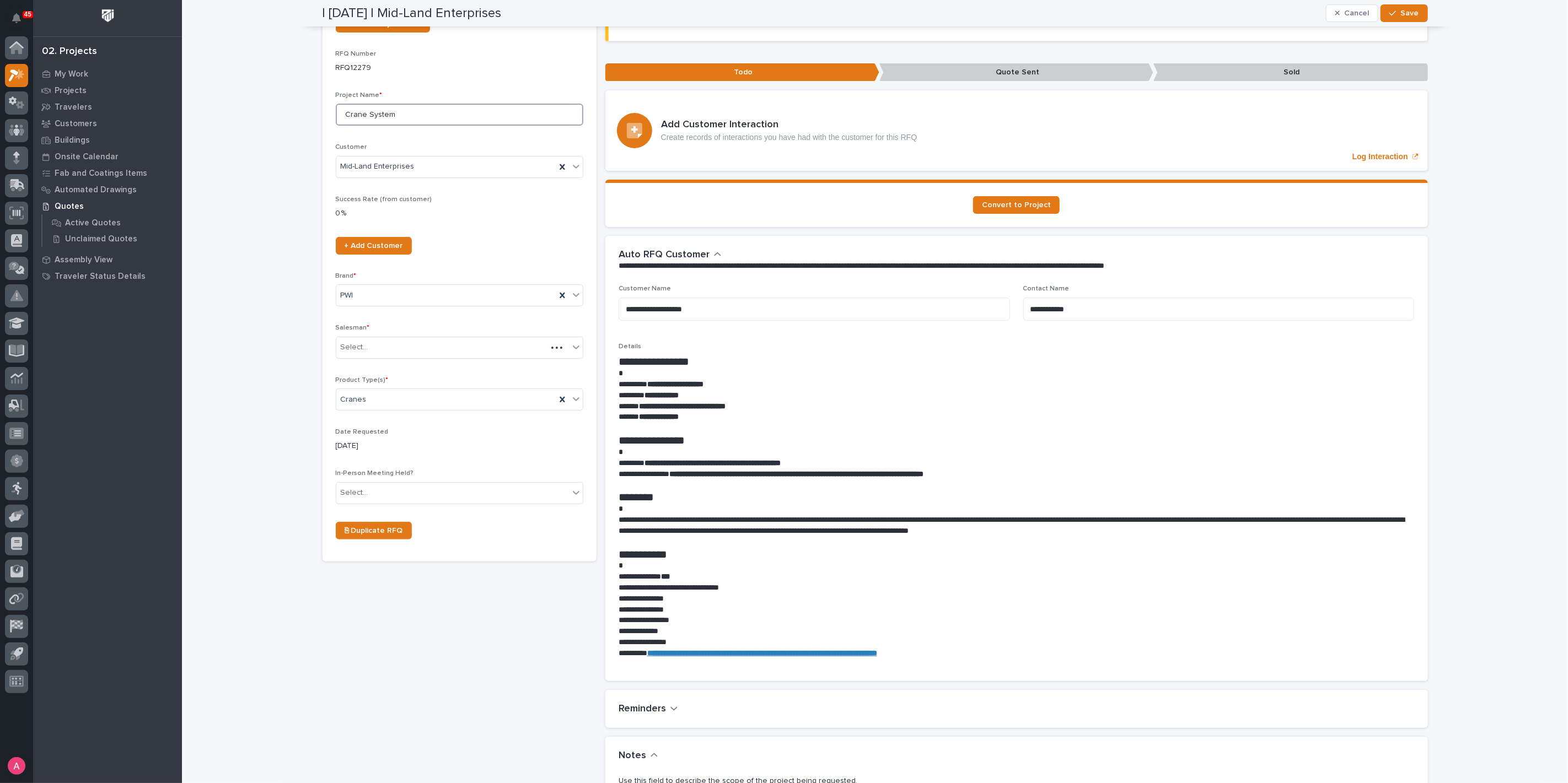
scroll to position [351, 0]
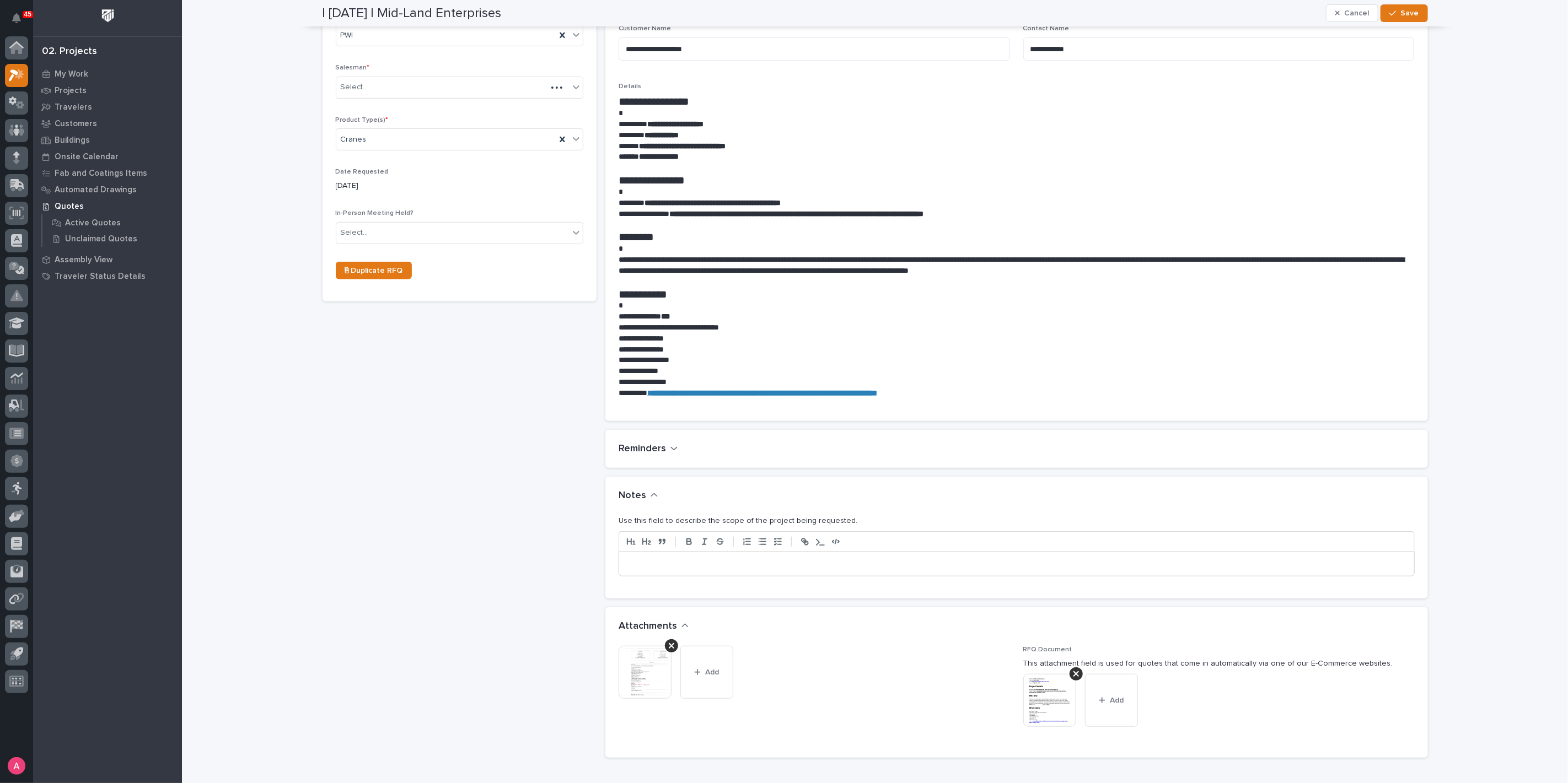
type input "Crane System"
click at [767, 571] on div at bounding box center [1017, 565] width 795 height 24
click at [1414, 8] on button "Save" at bounding box center [1404, 13] width 47 height 18
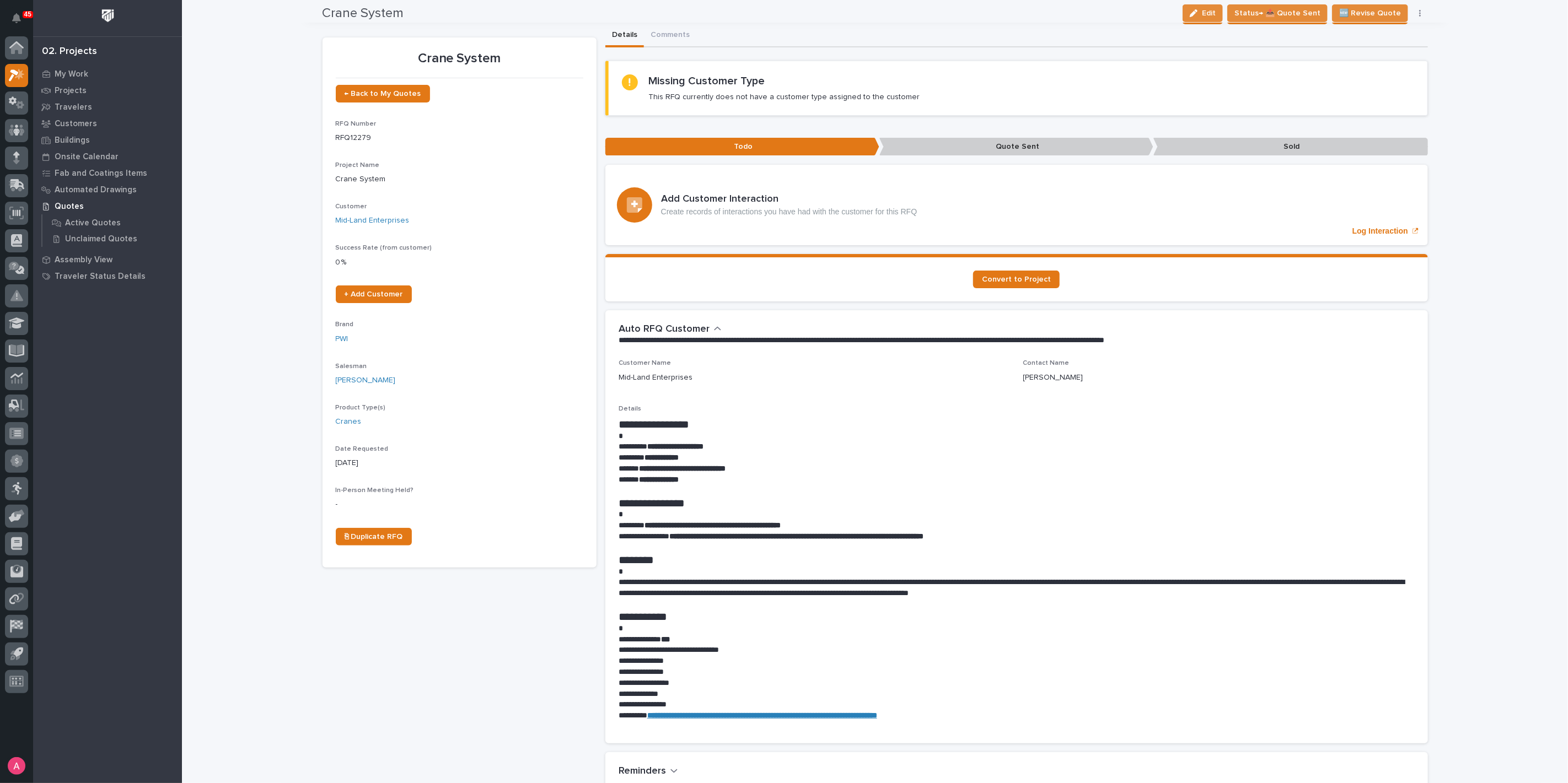
scroll to position [0, 0]
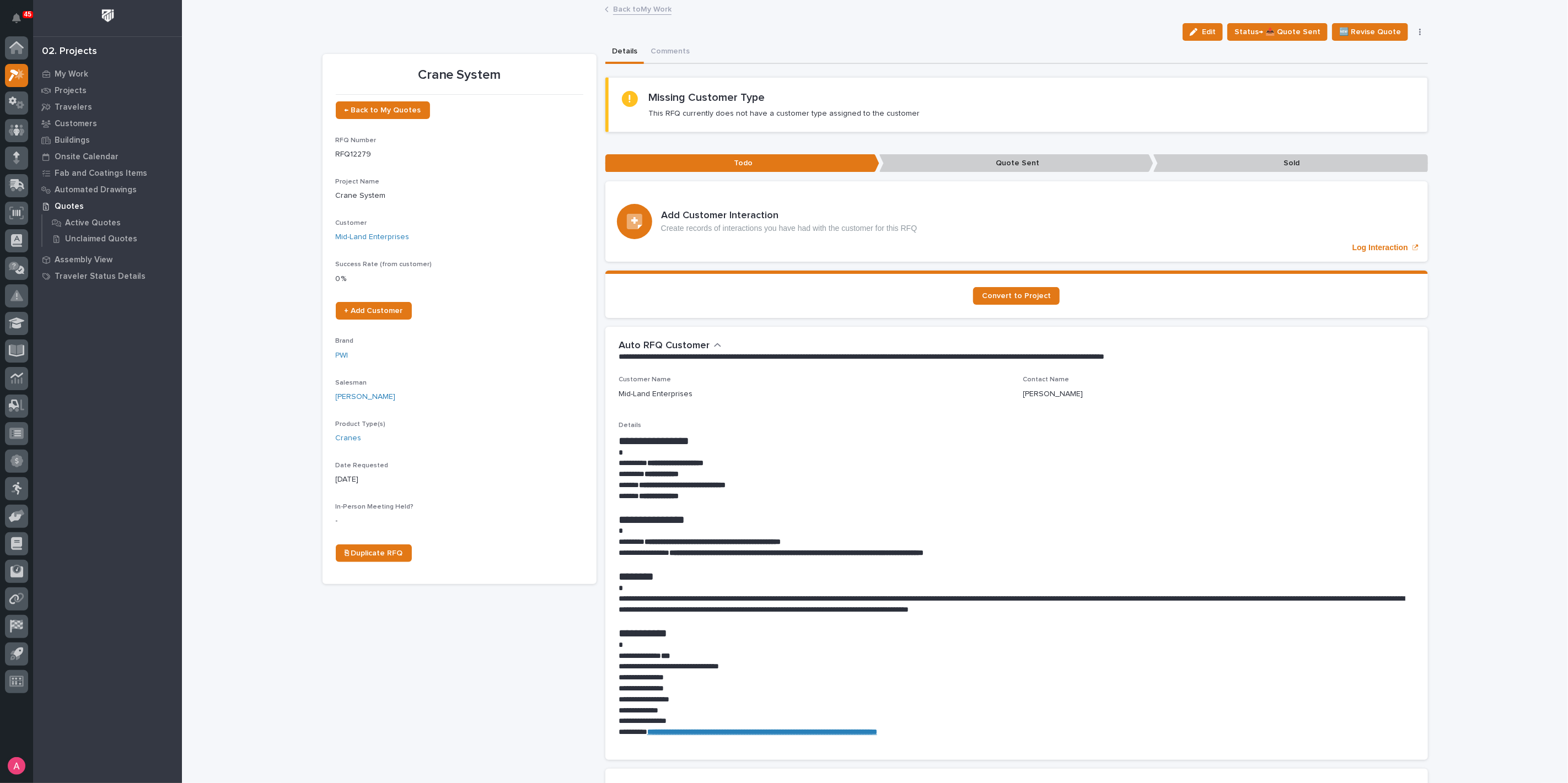
click at [615, 8] on link "Back to My Work" at bounding box center [642, 9] width 58 height 13
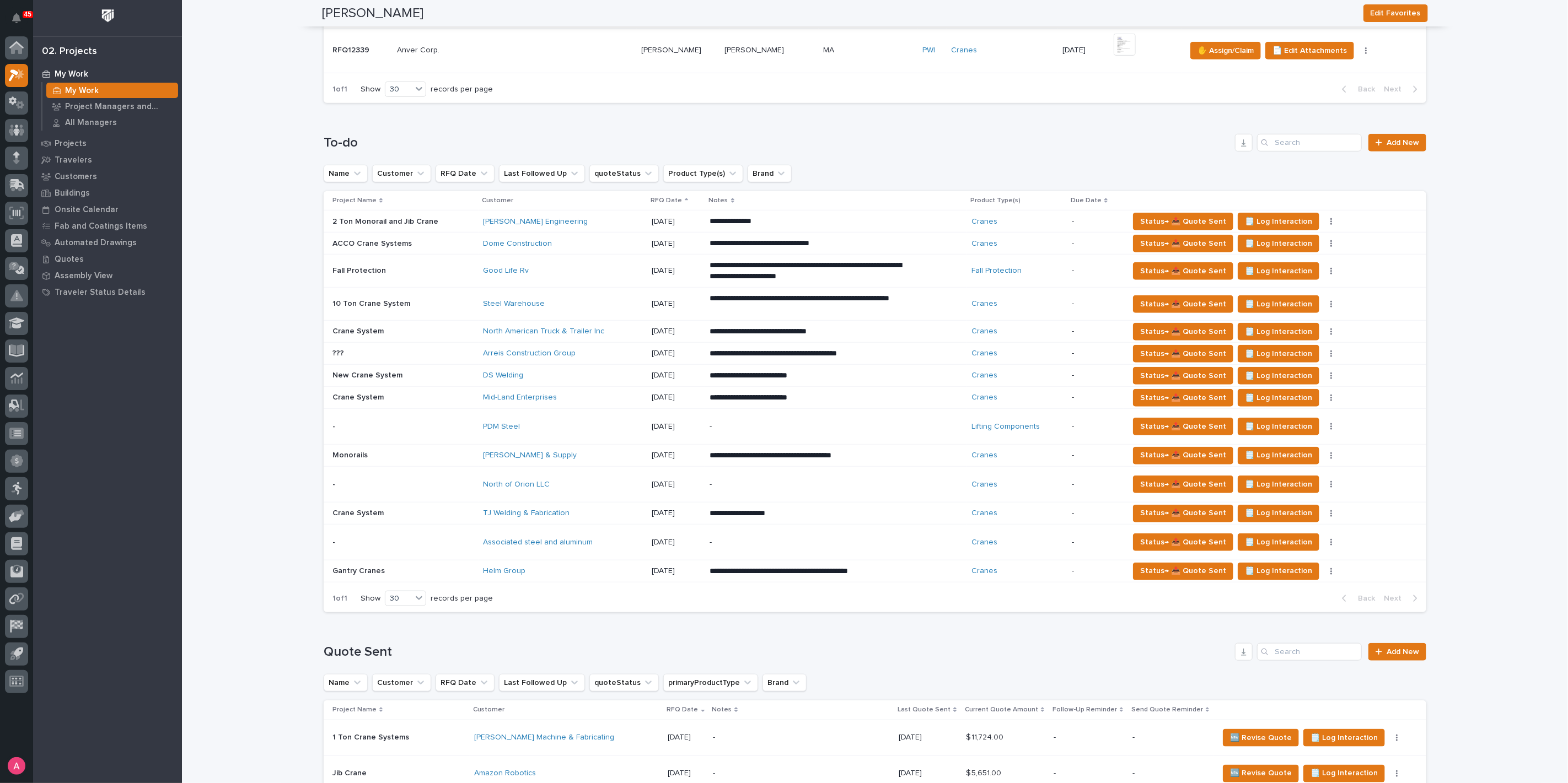
scroll to position [612, 0]
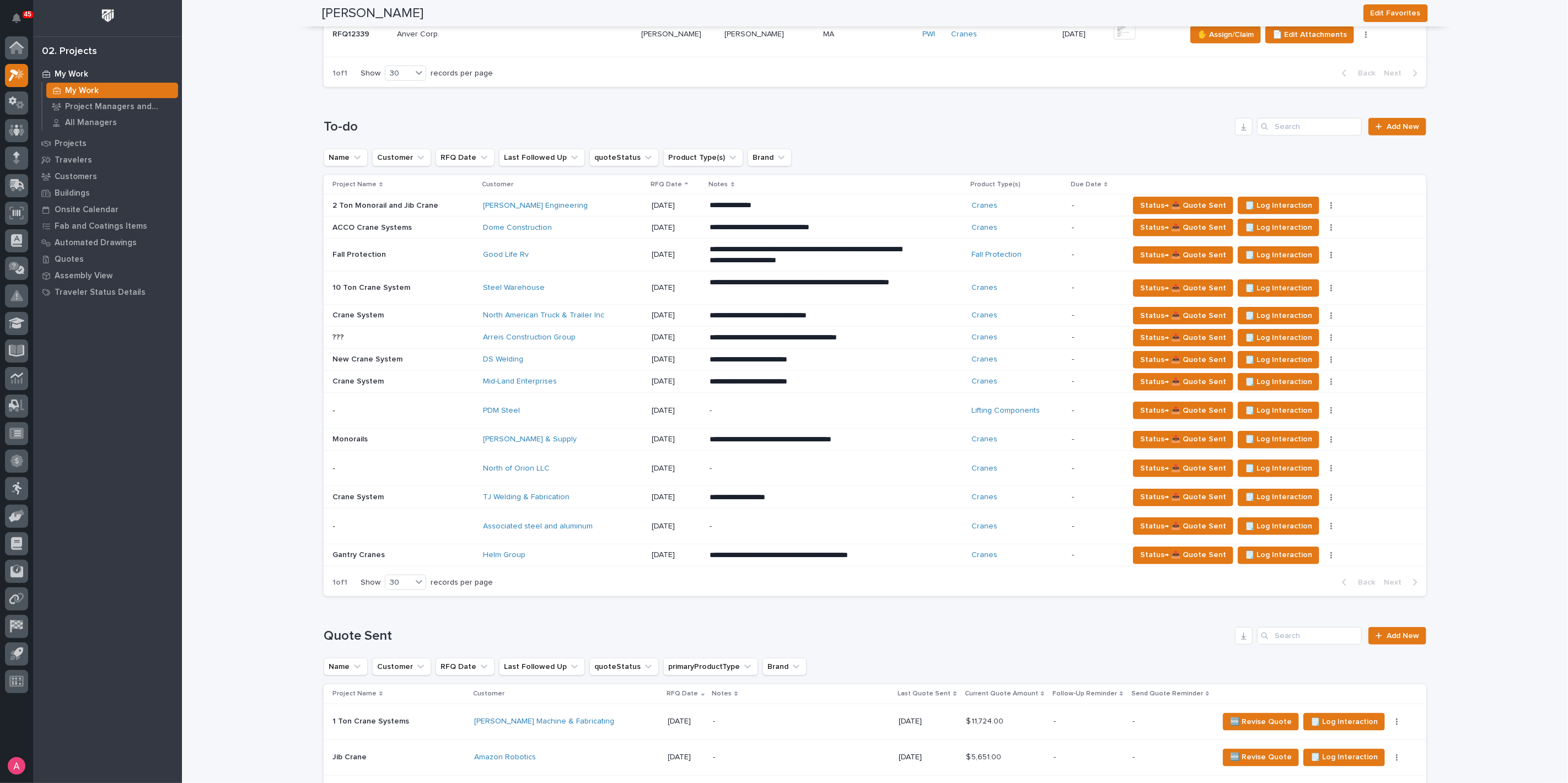
click at [619, 403] on div "PDM Steel" at bounding box center [563, 411] width 161 height 18
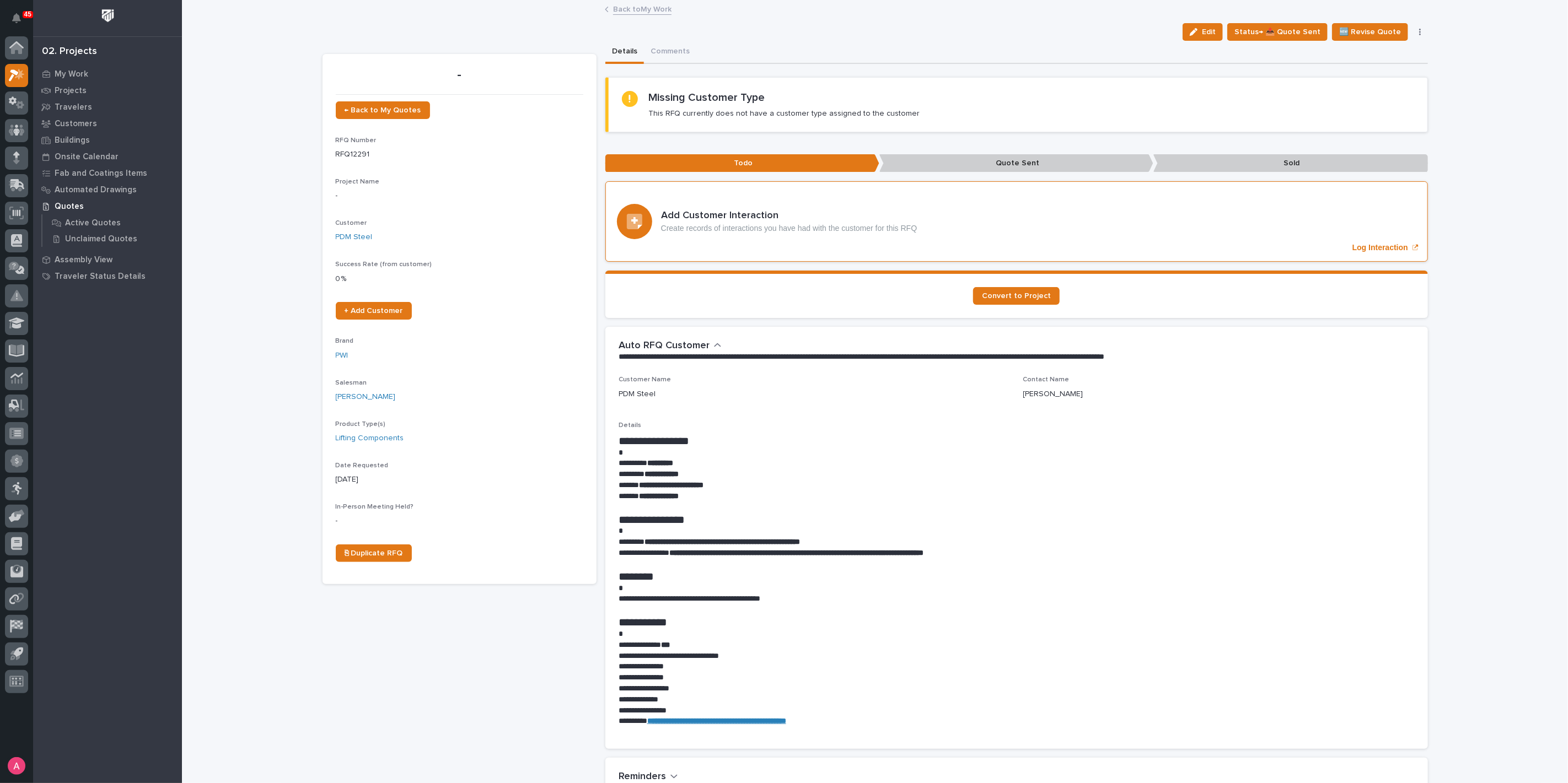
click at [1216, 30] on span "Edit" at bounding box center [1209, 32] width 14 height 10
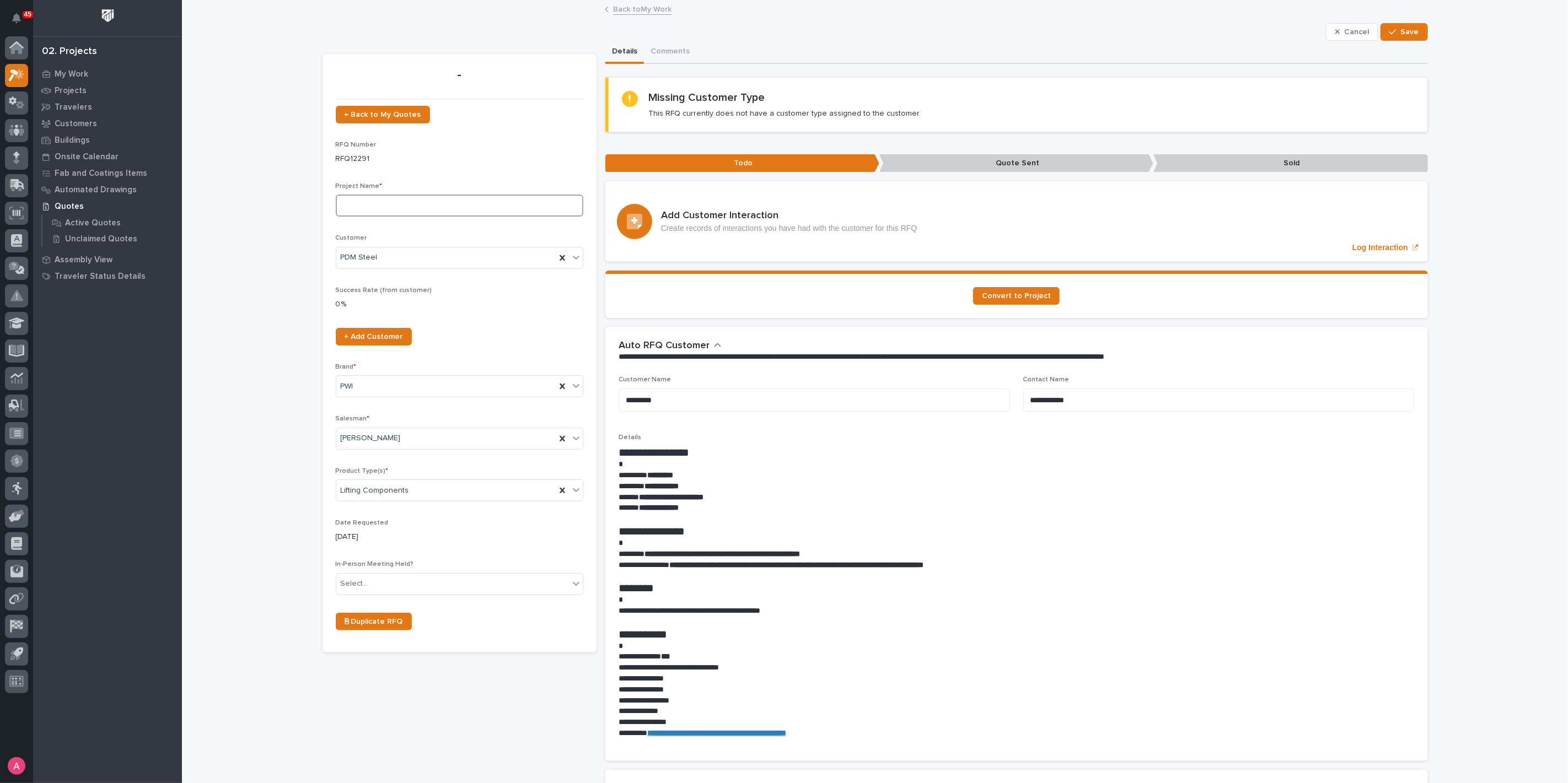
click at [400, 208] on input at bounding box center [460, 206] width 248 height 22
click at [405, 205] on input "Torque MP" at bounding box center [460, 206] width 248 height 22
type input "Torque MP"
click at [1396, 36] on button "Save" at bounding box center [1404, 32] width 47 height 18
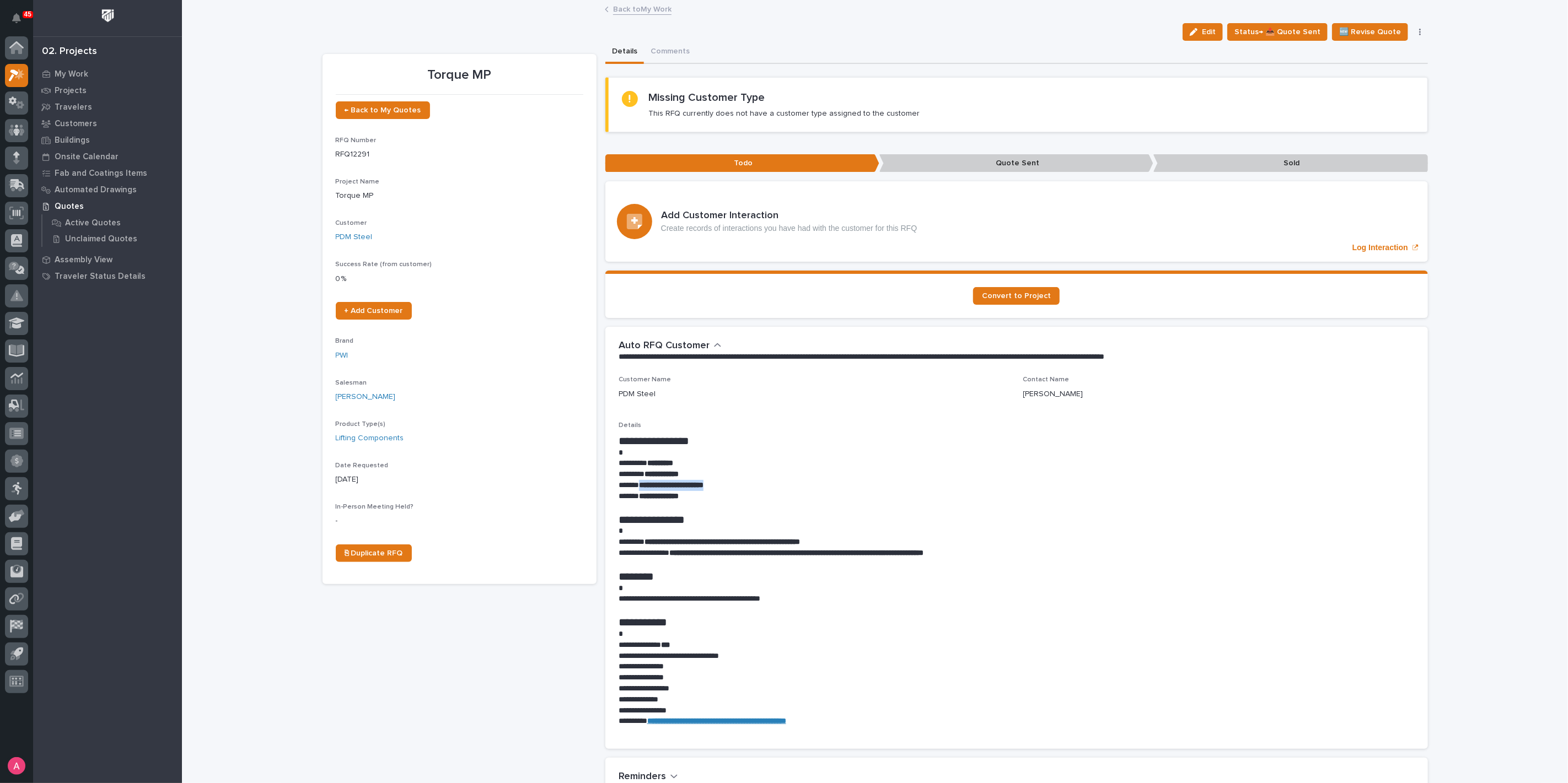
drag, startPoint x: 763, startPoint y: 485, endPoint x: 635, endPoint y: 487, distance: 128.0
click at [635, 487] on p "**********" at bounding box center [1017, 485] width 796 height 11
copy strong "**********"
